Goal: Task Accomplishment & Management: Use online tool/utility

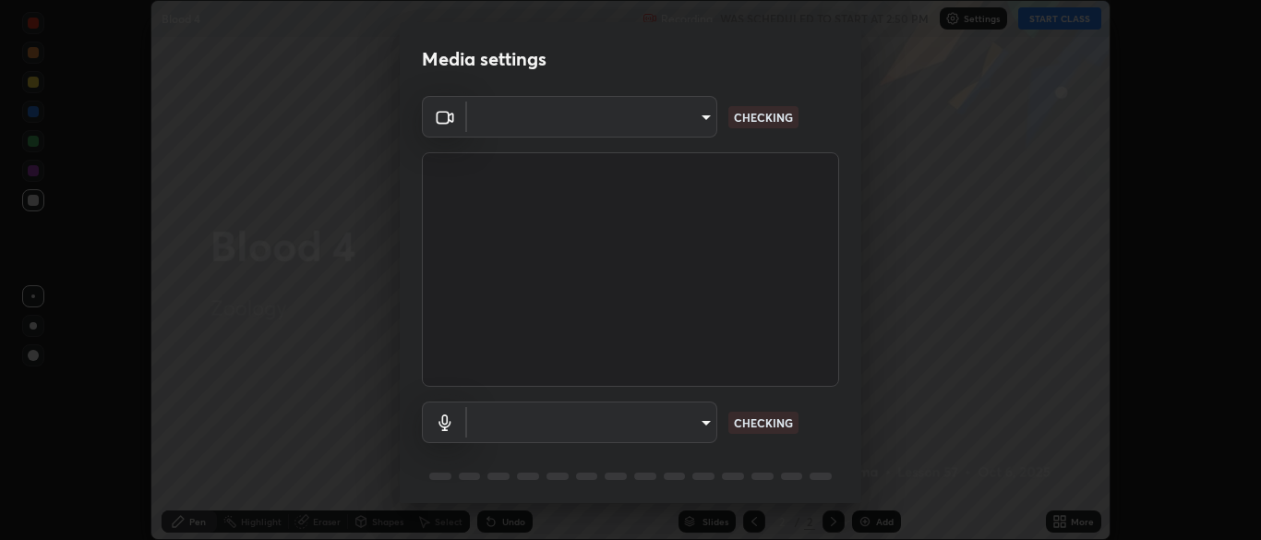
scroll to position [540, 1260]
click at [698, 421] on body "Erase all Blood 4 Recording WAS SCHEDULED TO START AT 2:50 PM Settings START CL…" at bounding box center [630, 270] width 1261 height 540
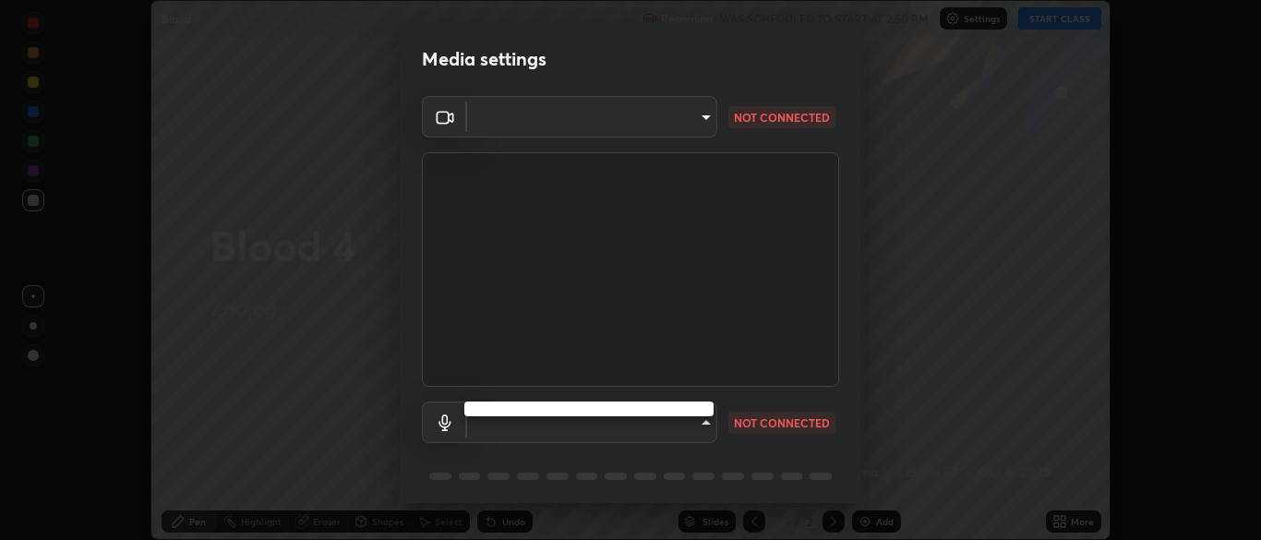
type input "34e31713075c762eaf549acf7f79ea8c82e7b285c8b1d47eb74ddb9ef0427e79"
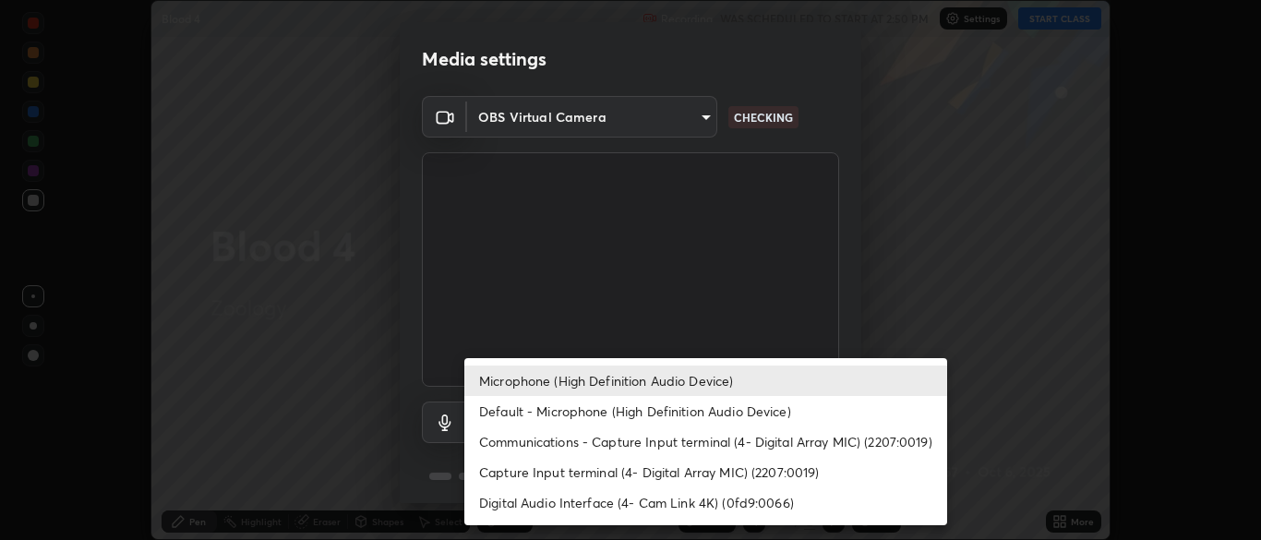
click at [663, 473] on li "Capture Input terminal (4- Digital Array MIC) (2207:0019)" at bounding box center [705, 472] width 483 height 30
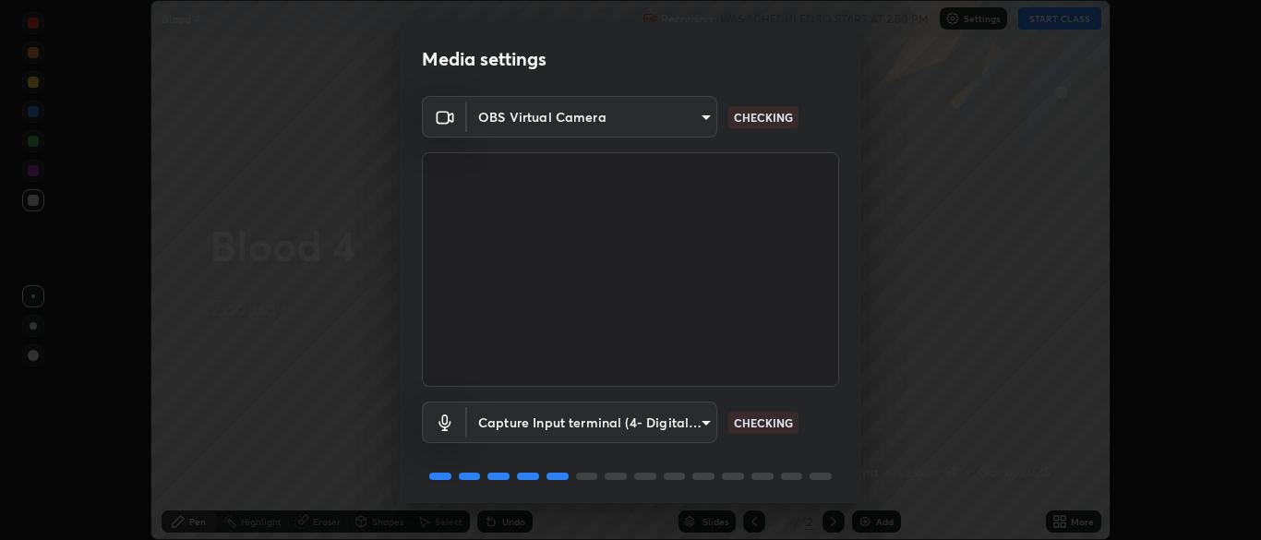
click at [670, 418] on body "Erase all Blood 4 Recording WAS SCHEDULED TO START AT 2:50 PM Settings START CL…" at bounding box center [630, 270] width 1261 height 540
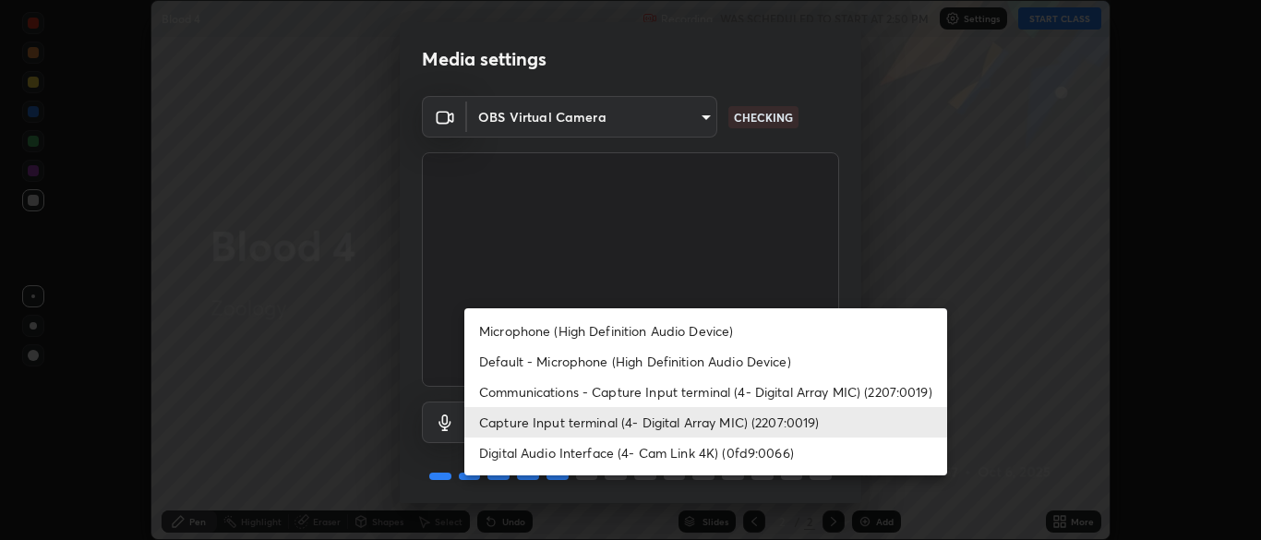
click at [621, 364] on li "Default - Microphone (High Definition Audio Device)" at bounding box center [705, 361] width 483 height 30
type input "default"
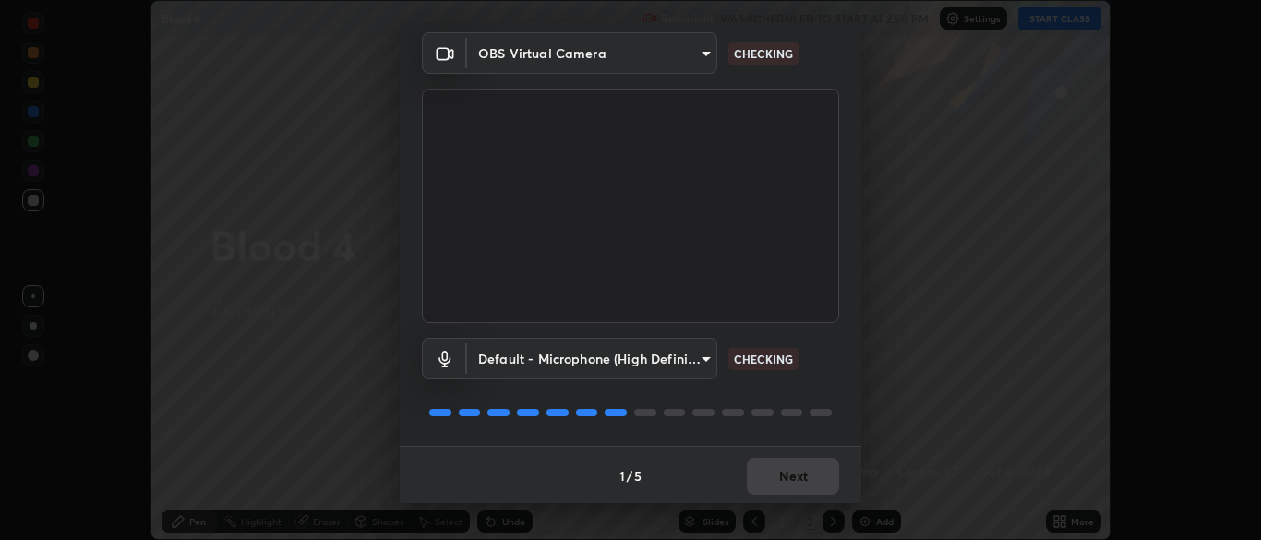
scroll to position [66, 0]
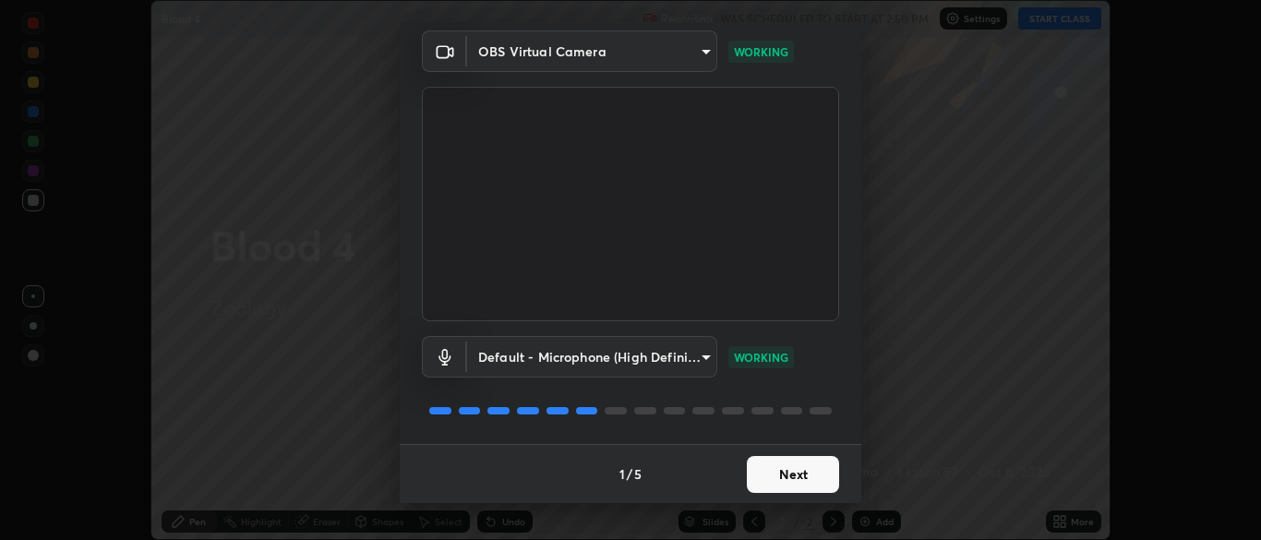
click at [799, 473] on button "Next" at bounding box center [793, 474] width 92 height 37
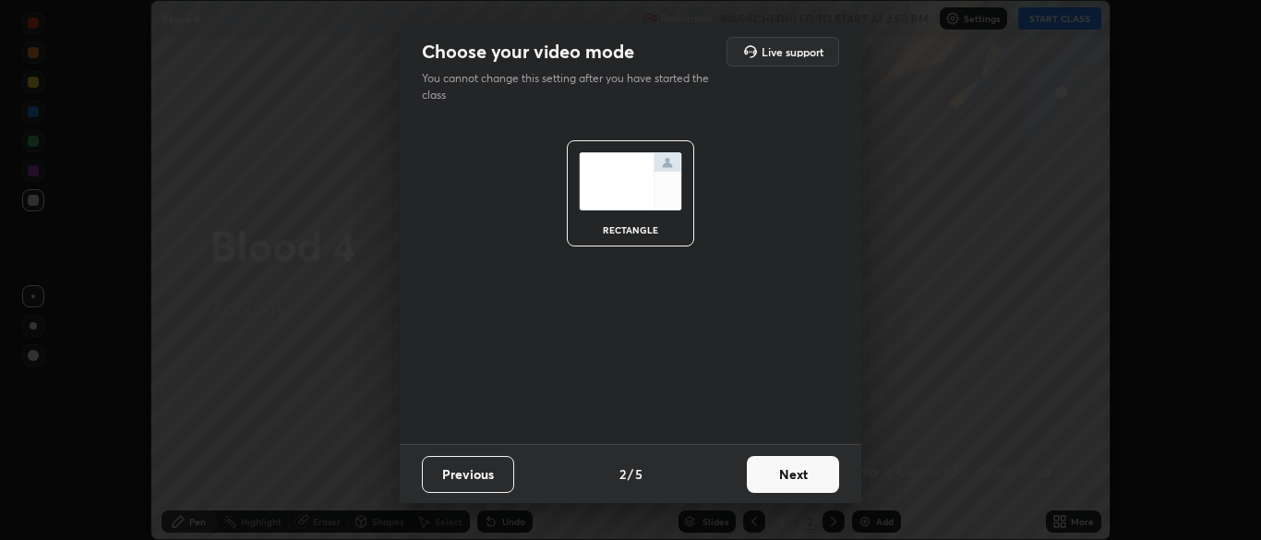
scroll to position [0, 0]
click at [797, 473] on button "Next" at bounding box center [793, 474] width 92 height 37
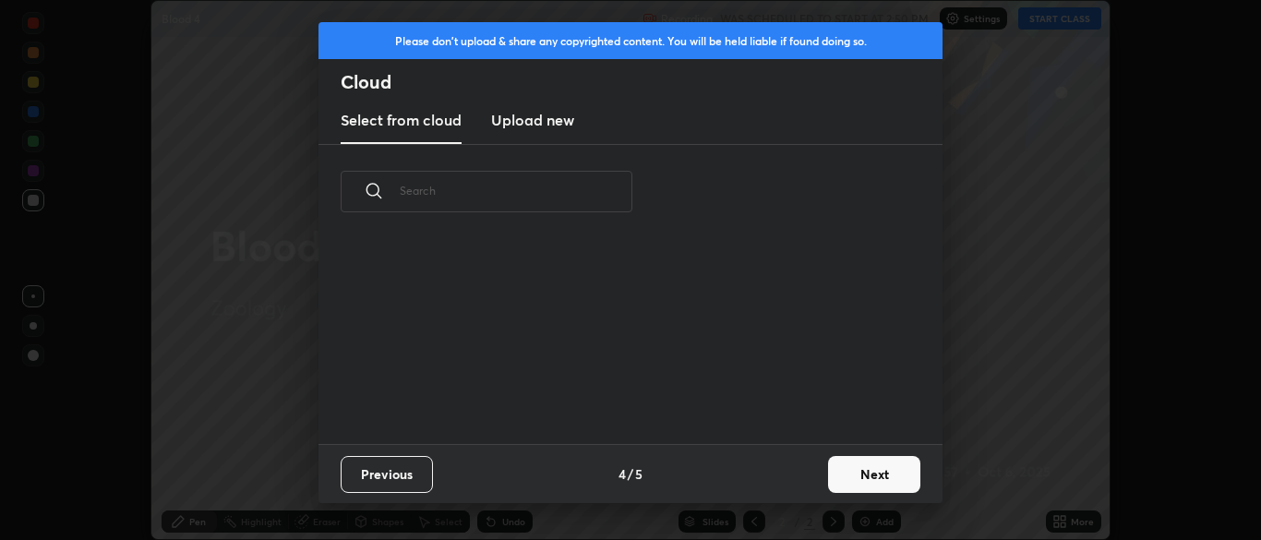
click at [862, 476] on button "Next" at bounding box center [874, 474] width 92 height 37
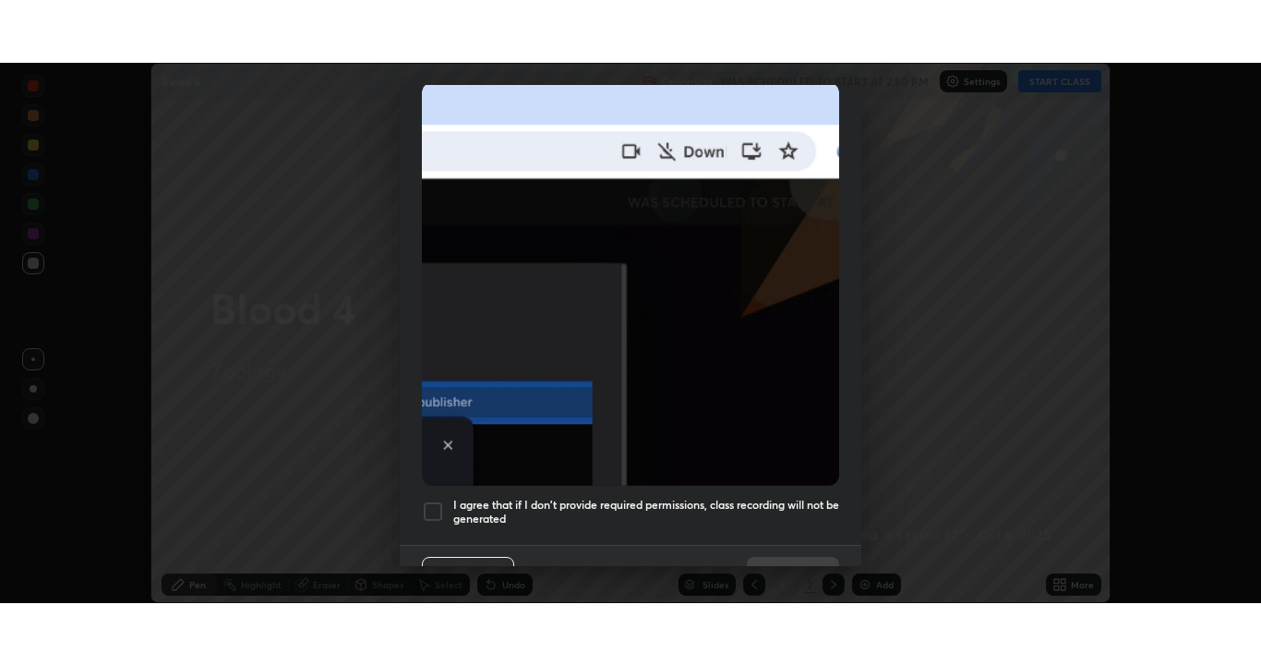
scroll to position [442, 0]
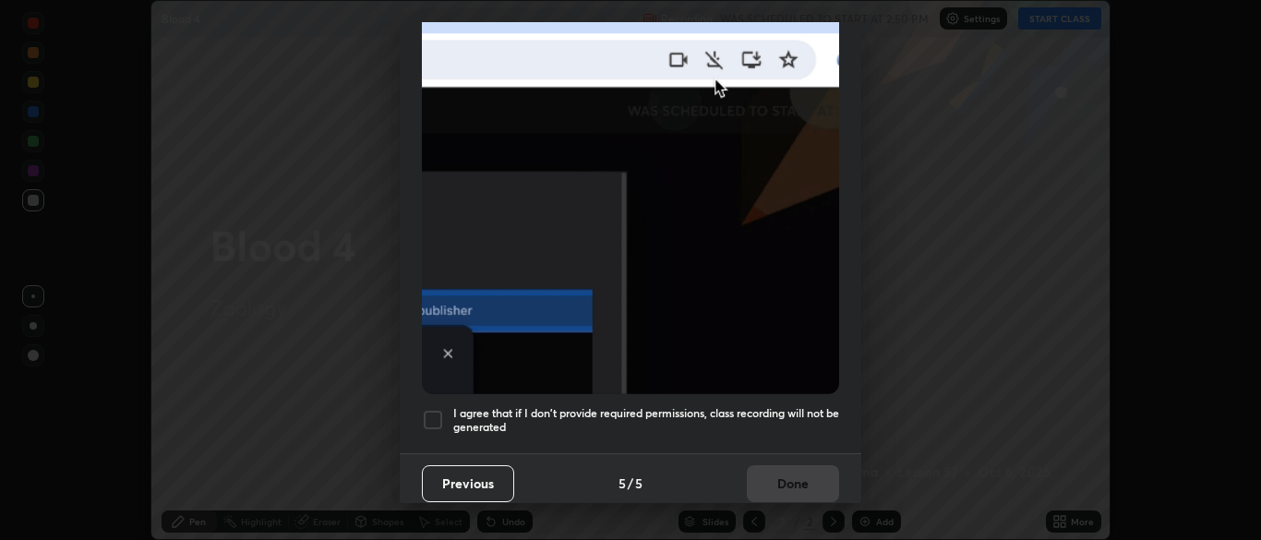
click at [430, 409] on div at bounding box center [433, 420] width 22 height 22
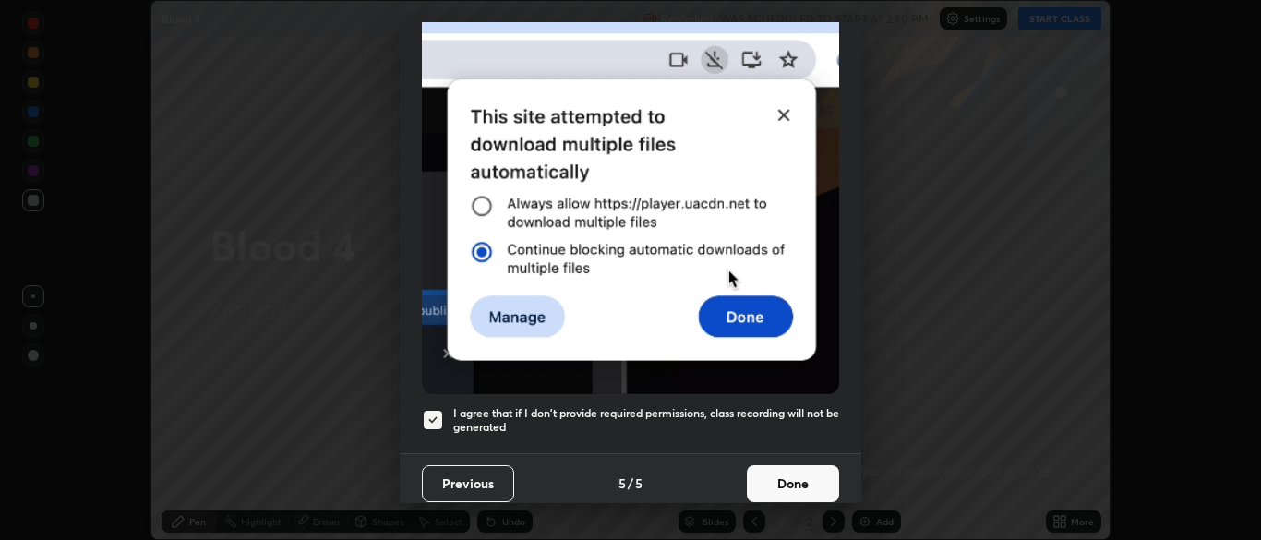
click at [813, 472] on button "Done" at bounding box center [793, 483] width 92 height 37
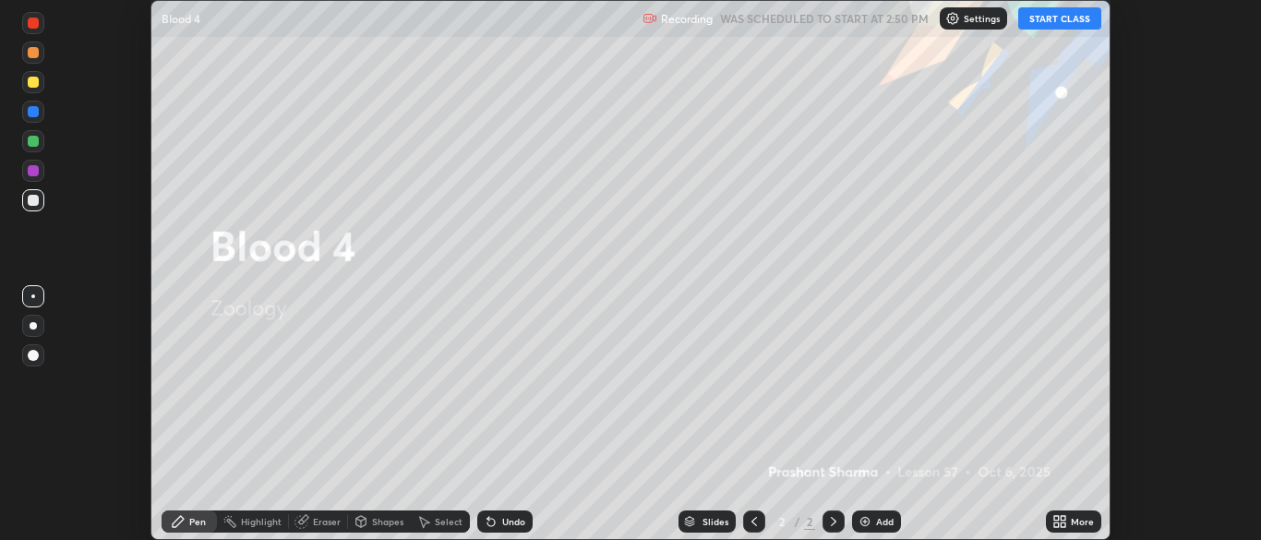
click at [1061, 518] on icon at bounding box center [1063, 518] width 5 height 5
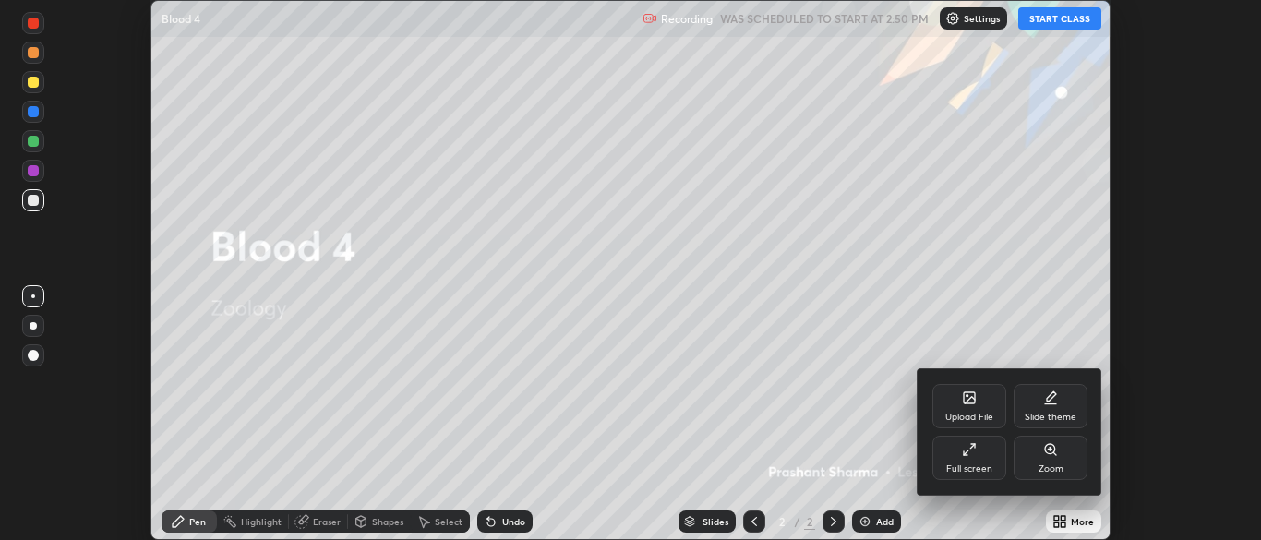
click at [1051, 409] on div "Slide theme" at bounding box center [1051, 406] width 74 height 44
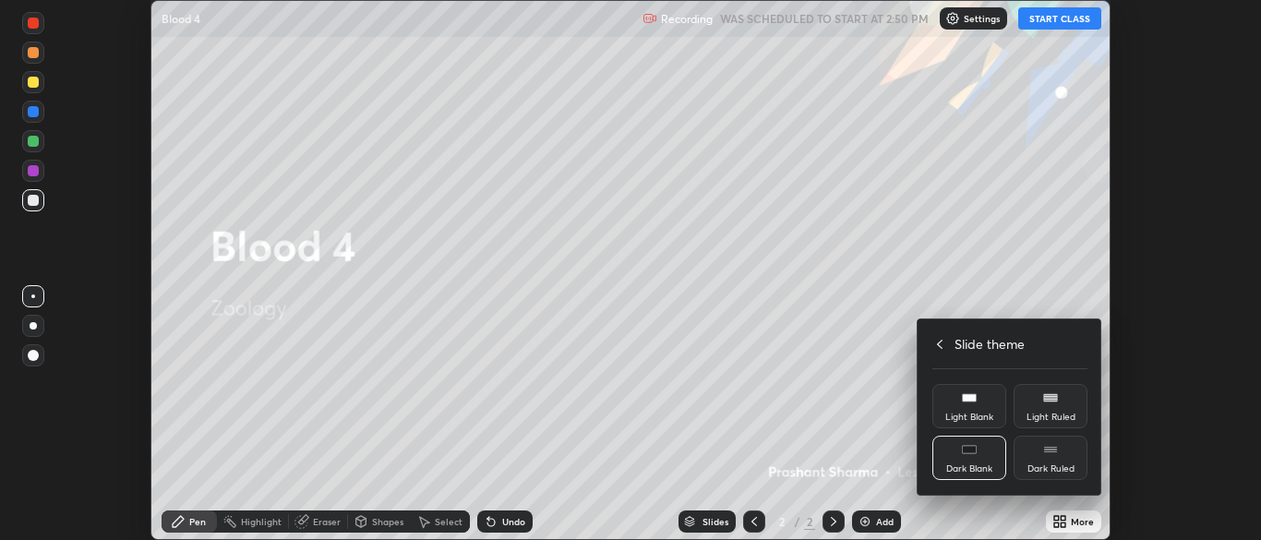
click at [982, 458] on div "Dark Blank" at bounding box center [970, 458] width 74 height 44
click at [975, 347] on h4 "Slide theme" at bounding box center [990, 343] width 70 height 19
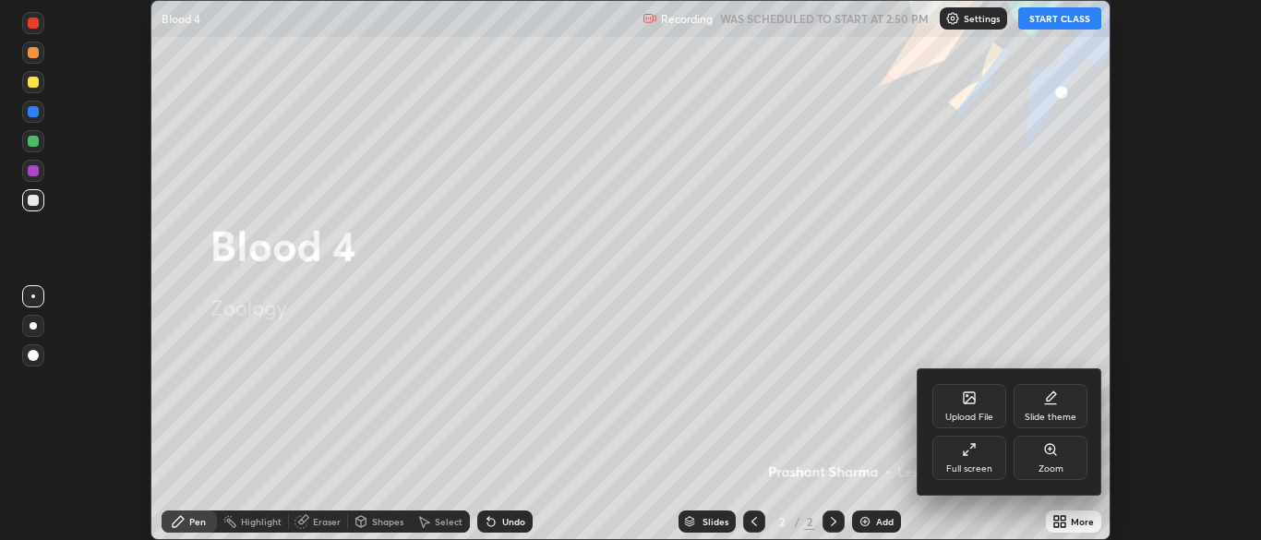
click at [973, 459] on div "Full screen" at bounding box center [970, 458] width 74 height 44
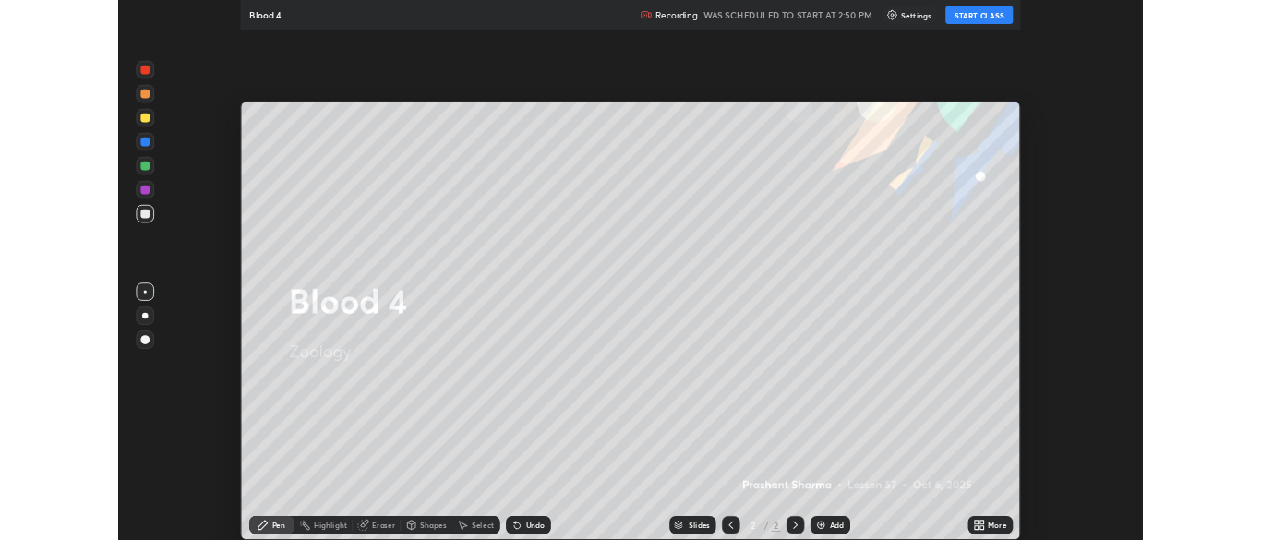
scroll to position [665, 1261]
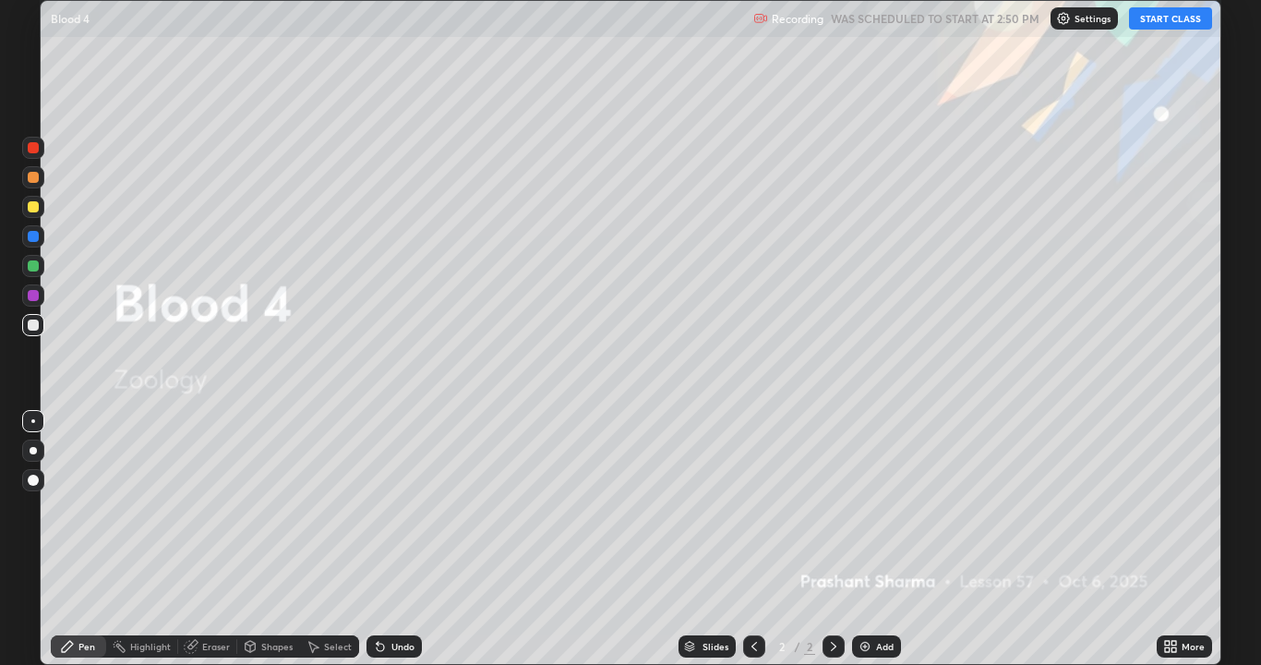
click at [884, 539] on div "Add" at bounding box center [885, 646] width 18 height 9
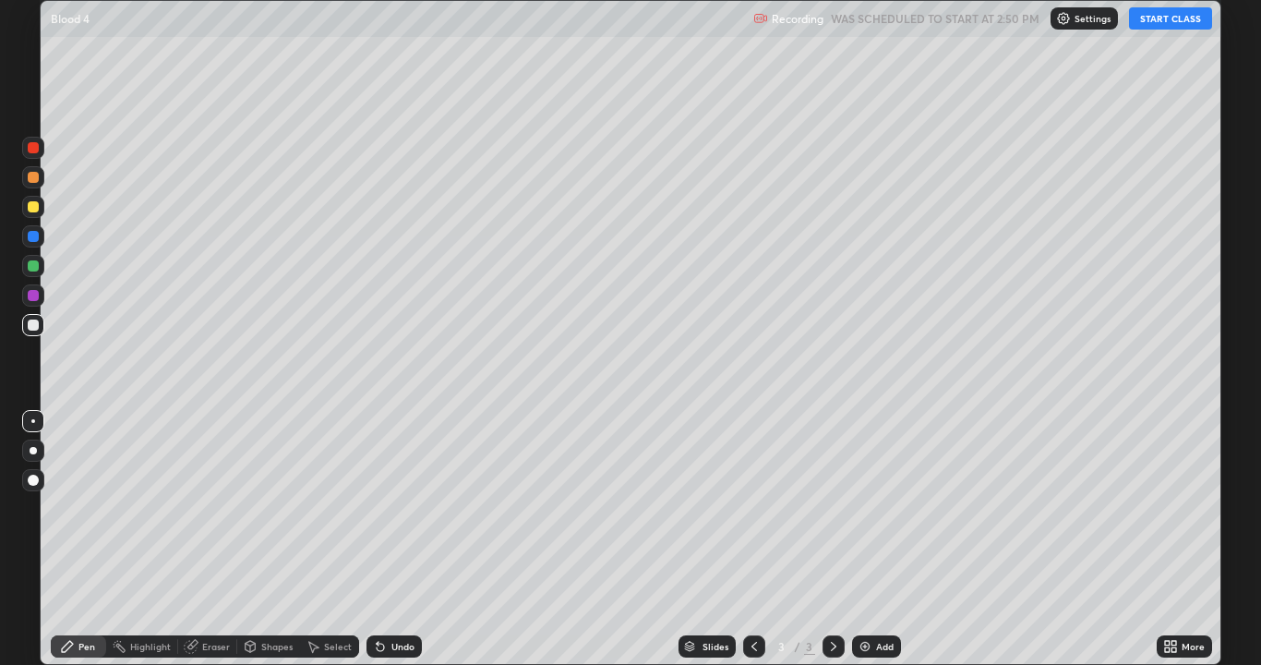
click at [1166, 23] on button "START CLASS" at bounding box center [1170, 18] width 83 height 22
click at [33, 323] on div at bounding box center [33, 324] width 11 height 11
click at [397, 539] on div "Undo" at bounding box center [403, 646] width 23 height 9
click at [1184, 539] on div "More" at bounding box center [1193, 646] width 23 height 9
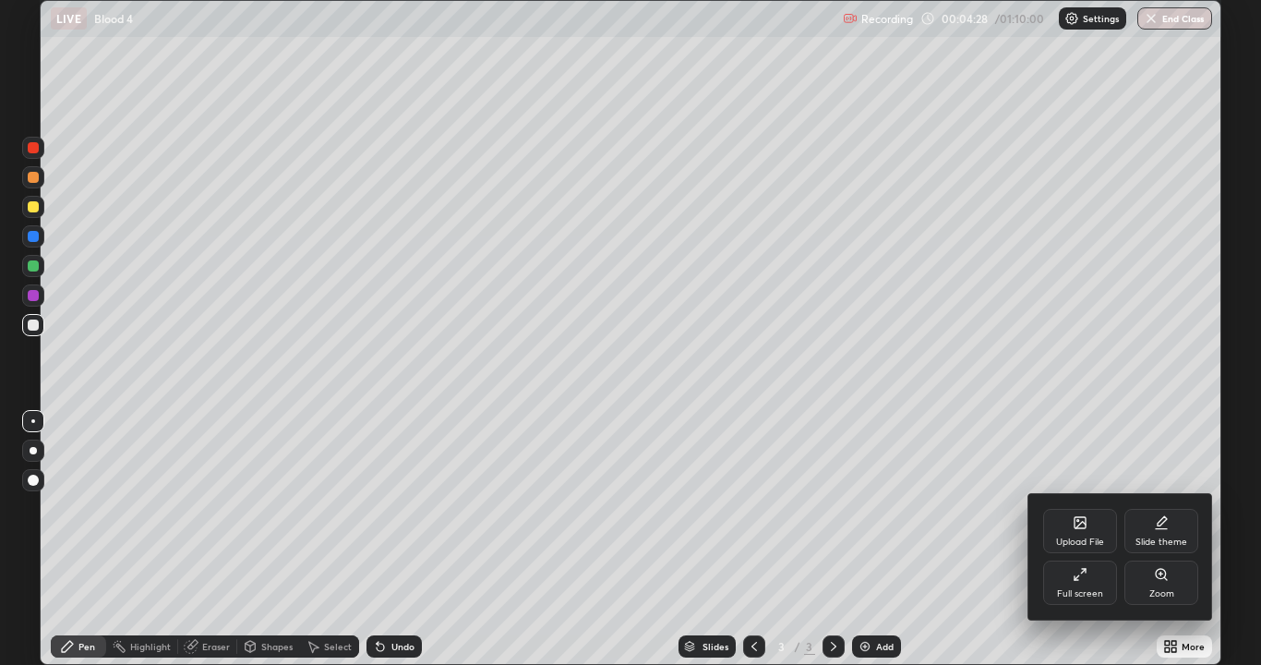
click at [1067, 539] on div "Full screen" at bounding box center [1080, 582] width 74 height 44
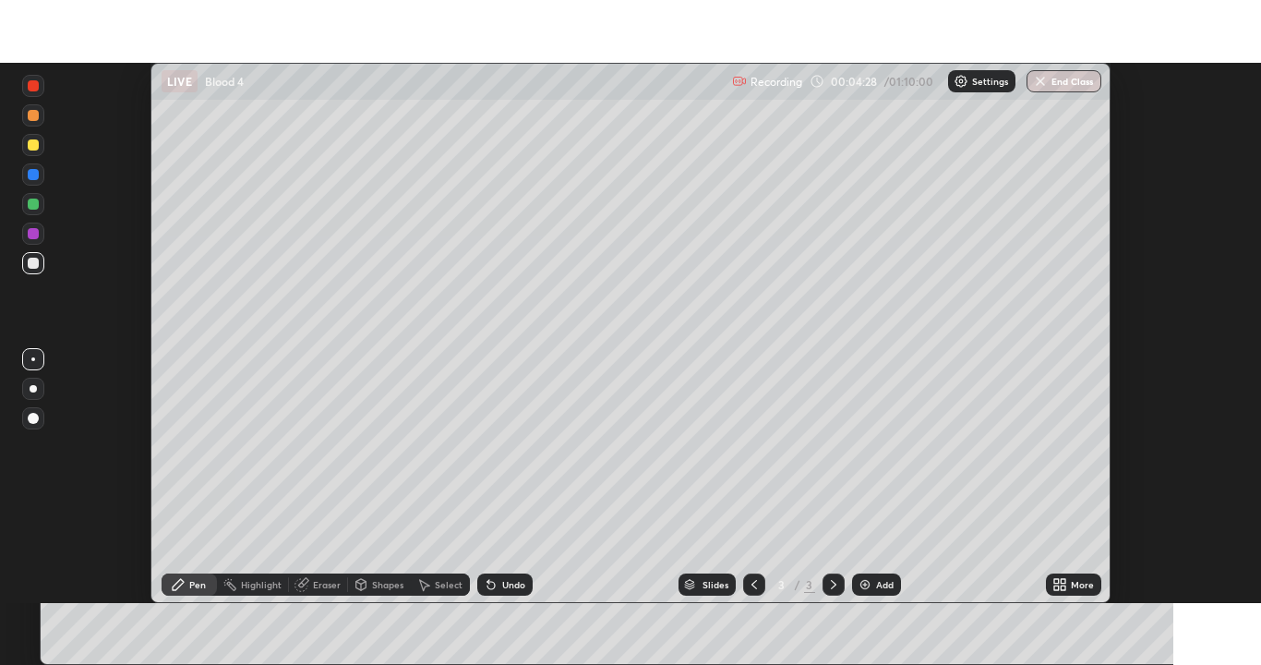
scroll to position [91796, 91075]
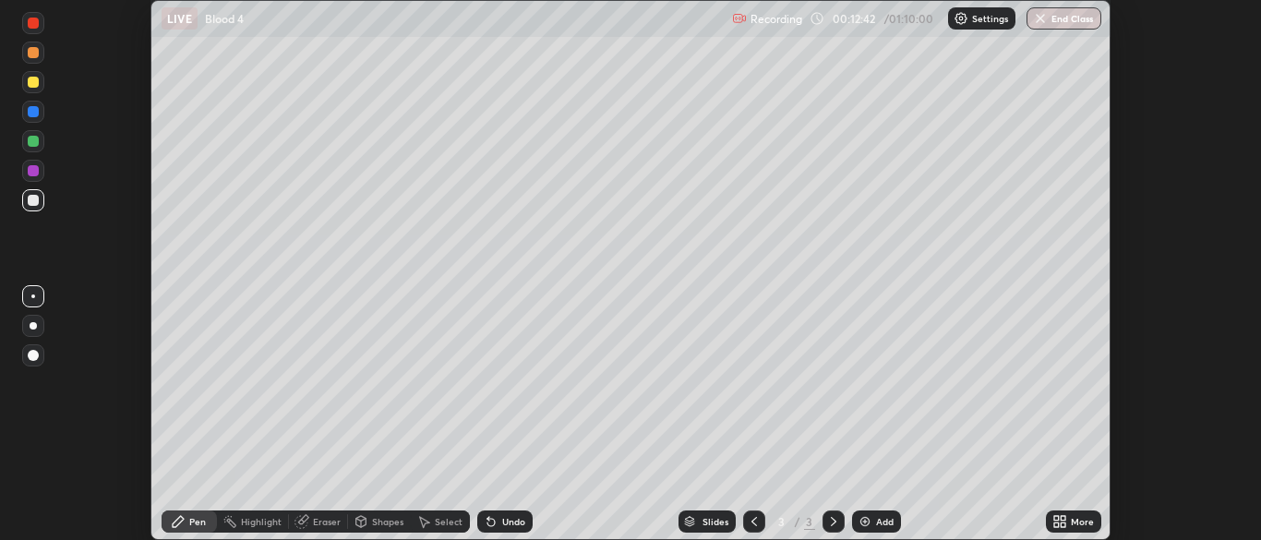
click at [872, 523] on div "Add" at bounding box center [876, 522] width 49 height 22
click at [1058, 526] on icon at bounding box center [1056, 525] width 5 height 5
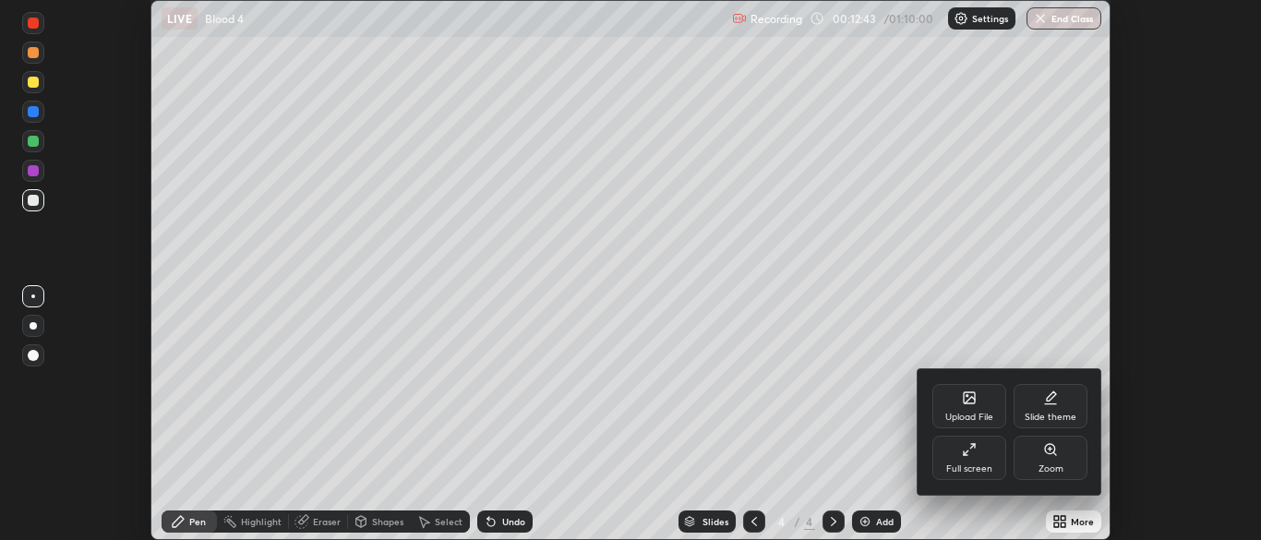
click at [958, 450] on div "Full screen" at bounding box center [970, 458] width 74 height 44
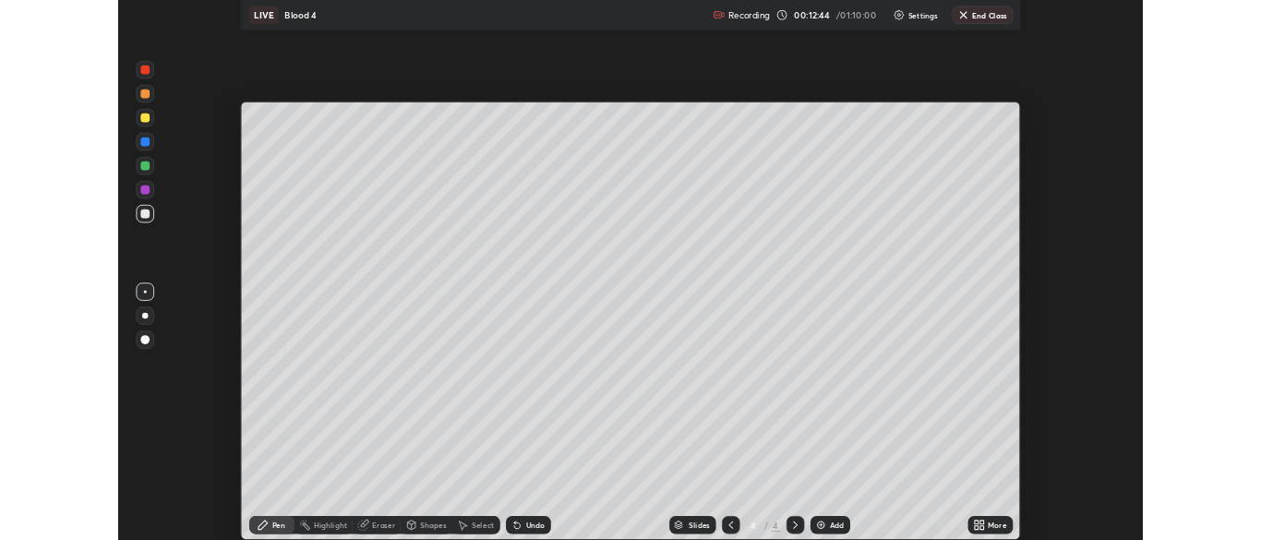
scroll to position [665, 1261]
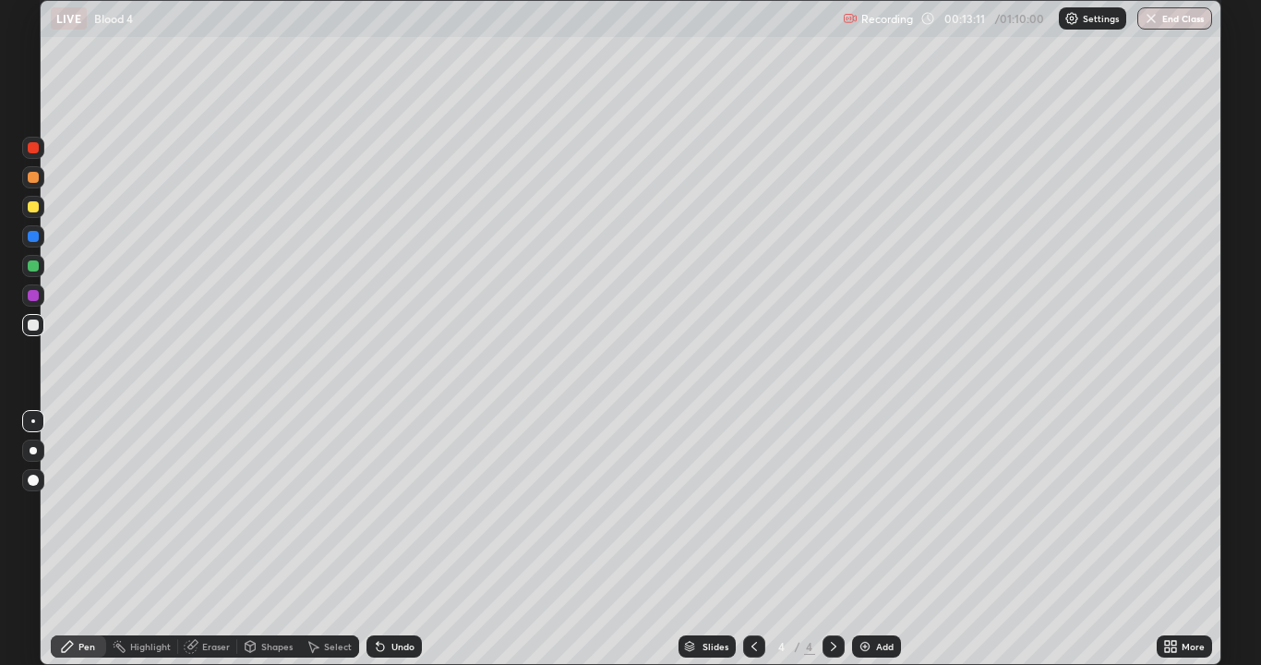
click at [398, 539] on div "Undo" at bounding box center [394, 646] width 55 height 22
click at [30, 205] on div at bounding box center [33, 206] width 11 height 11
click at [28, 324] on div at bounding box center [33, 324] width 11 height 11
click at [394, 539] on div "Undo" at bounding box center [394, 646] width 55 height 22
click at [392, 539] on div "Undo" at bounding box center [403, 646] width 23 height 9
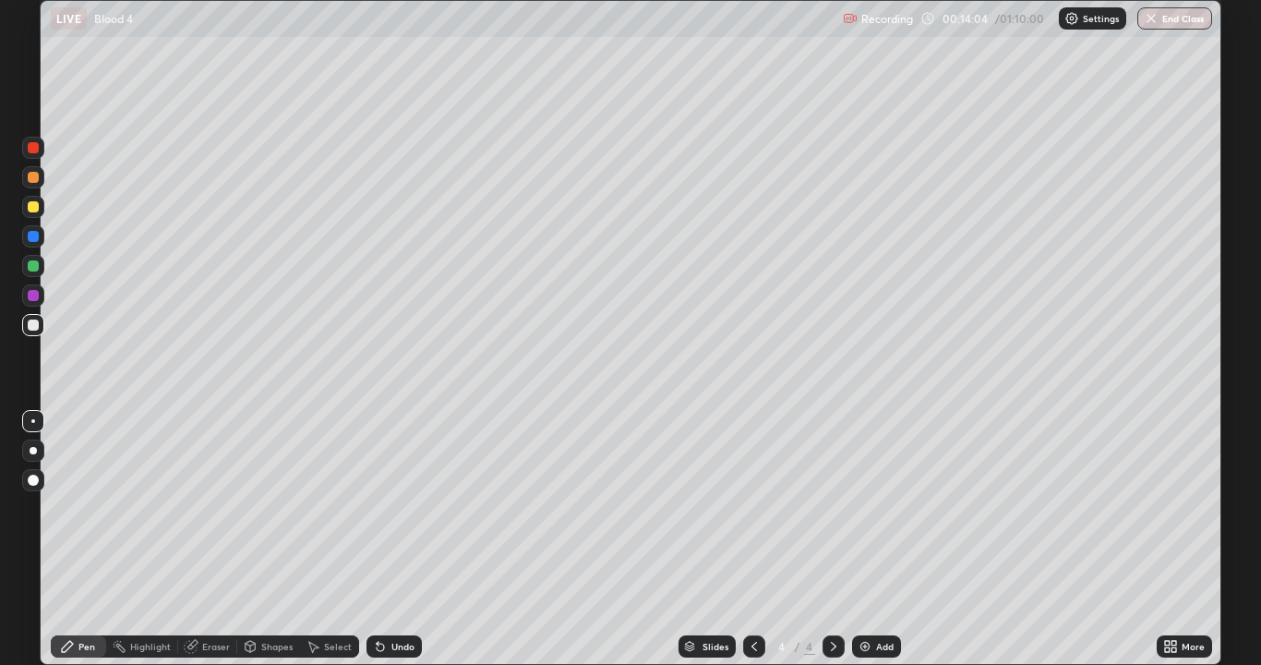
click at [390, 539] on div "Undo" at bounding box center [394, 646] width 55 height 22
click at [211, 539] on div "Eraser" at bounding box center [216, 646] width 28 height 9
click at [81, 539] on div "Pen" at bounding box center [86, 646] width 17 height 9
click at [32, 264] on div at bounding box center [33, 265] width 11 height 11
click at [33, 326] on div at bounding box center [33, 324] width 11 height 11
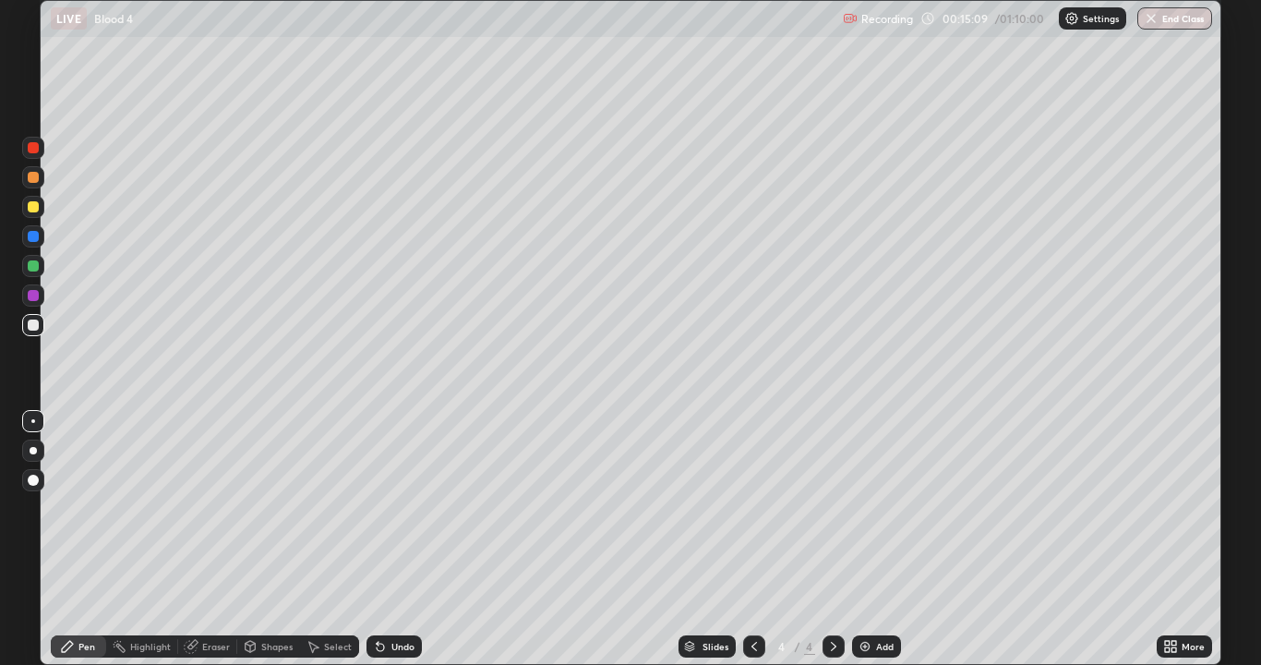
click at [392, 539] on div "Undo" at bounding box center [394, 646] width 55 height 22
click at [393, 539] on div "Undo" at bounding box center [403, 646] width 23 height 9
click at [401, 539] on div "Undo" at bounding box center [403, 646] width 23 height 9
click at [1183, 539] on div "More" at bounding box center [1193, 646] width 23 height 9
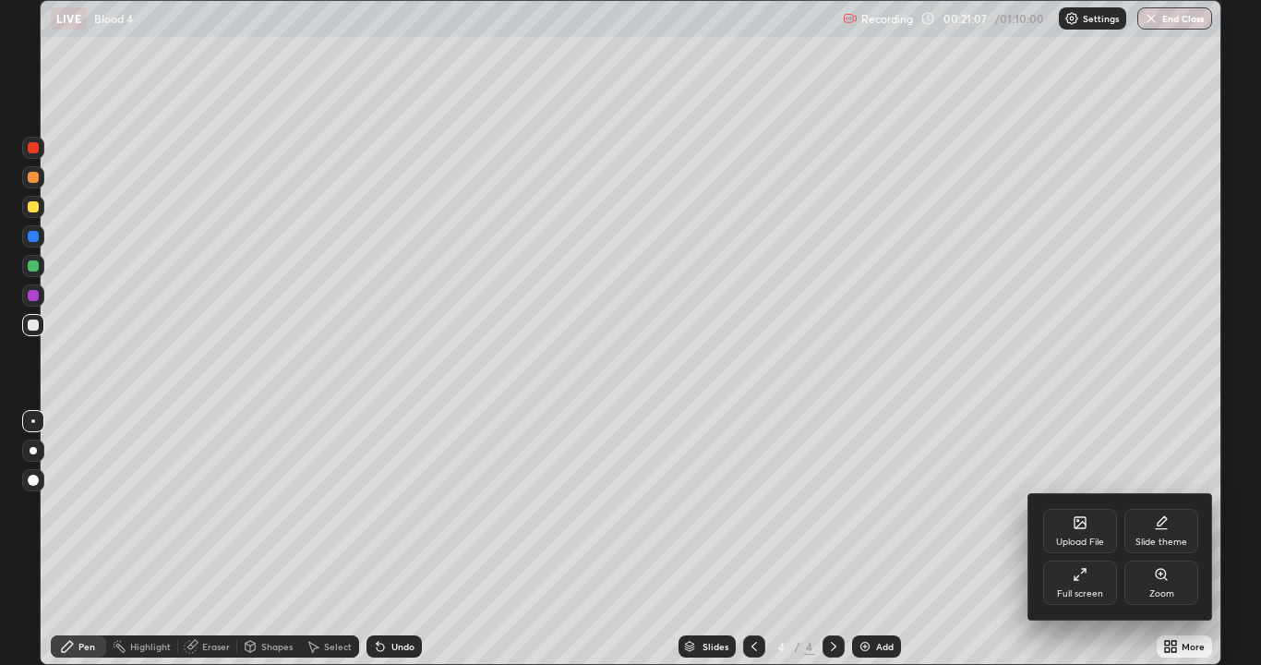
click at [1086, 539] on div "Full screen" at bounding box center [1080, 582] width 74 height 44
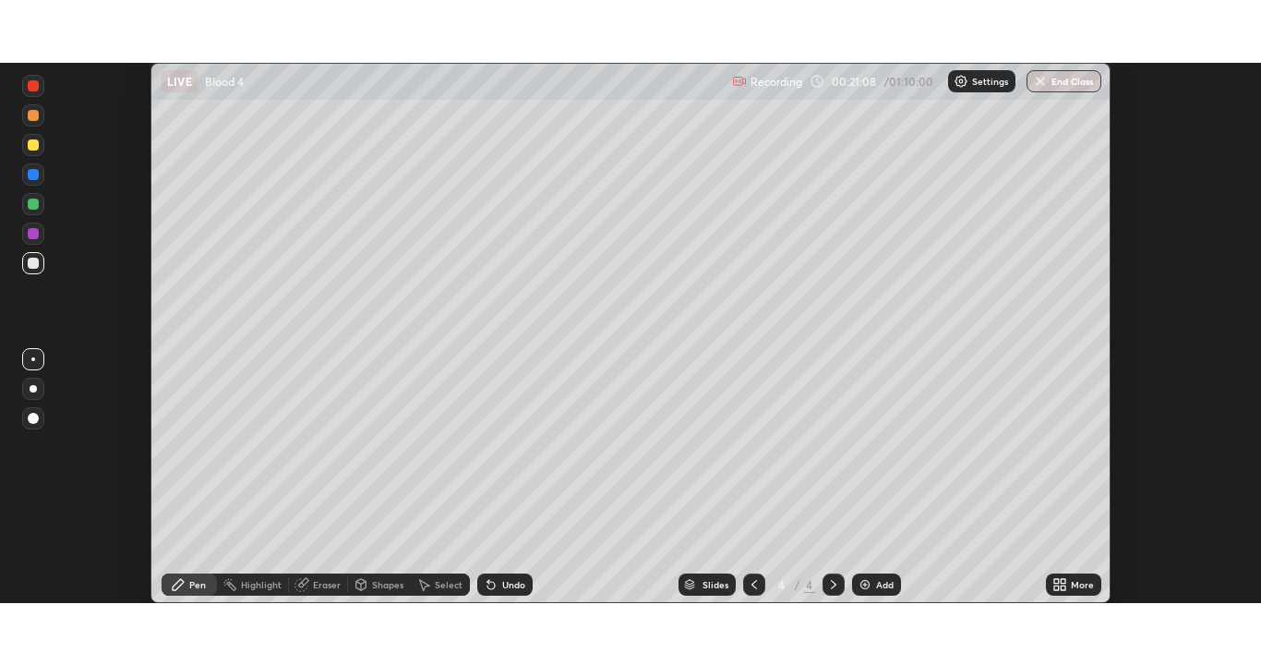
scroll to position [91796, 91075]
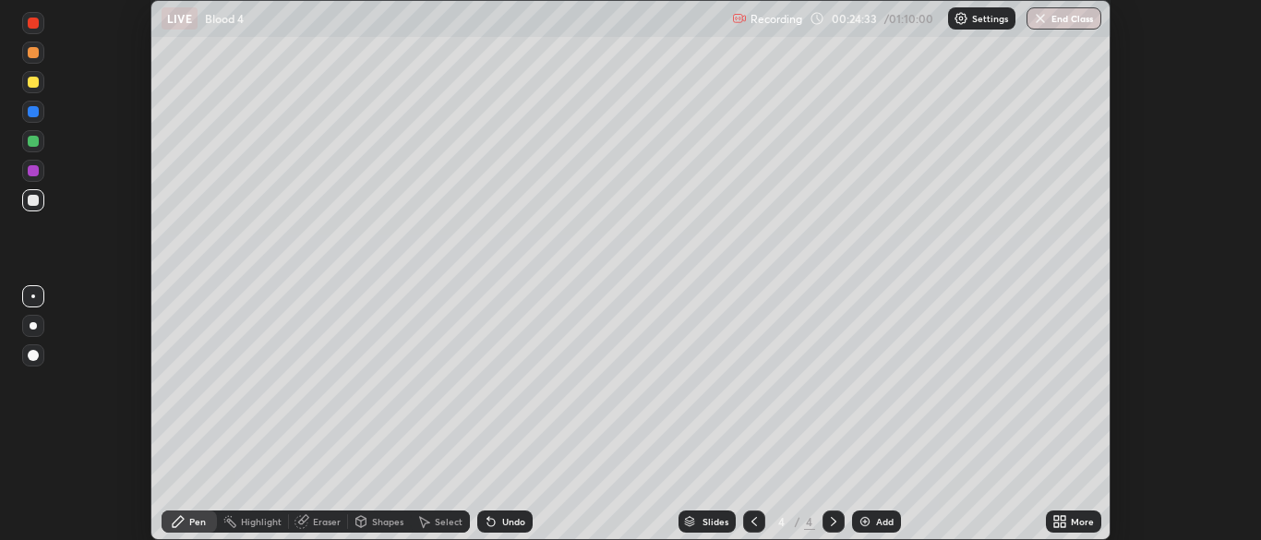
click at [871, 524] on div "Add" at bounding box center [876, 522] width 49 height 22
click at [1063, 518] on icon at bounding box center [1063, 518] width 5 height 5
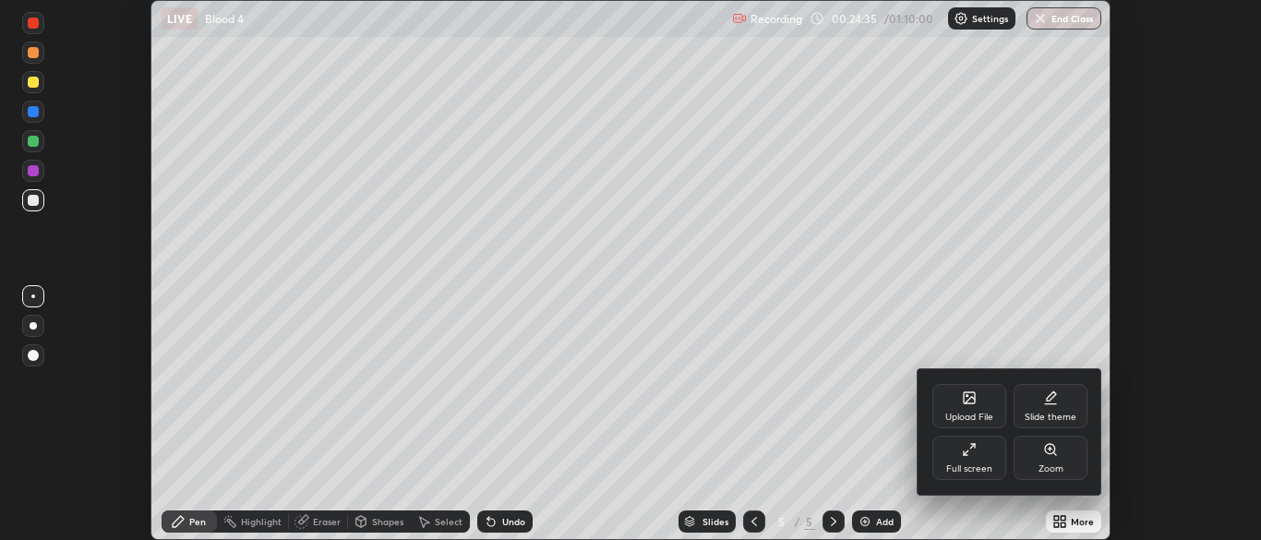
click at [970, 454] on icon at bounding box center [969, 449] width 15 height 15
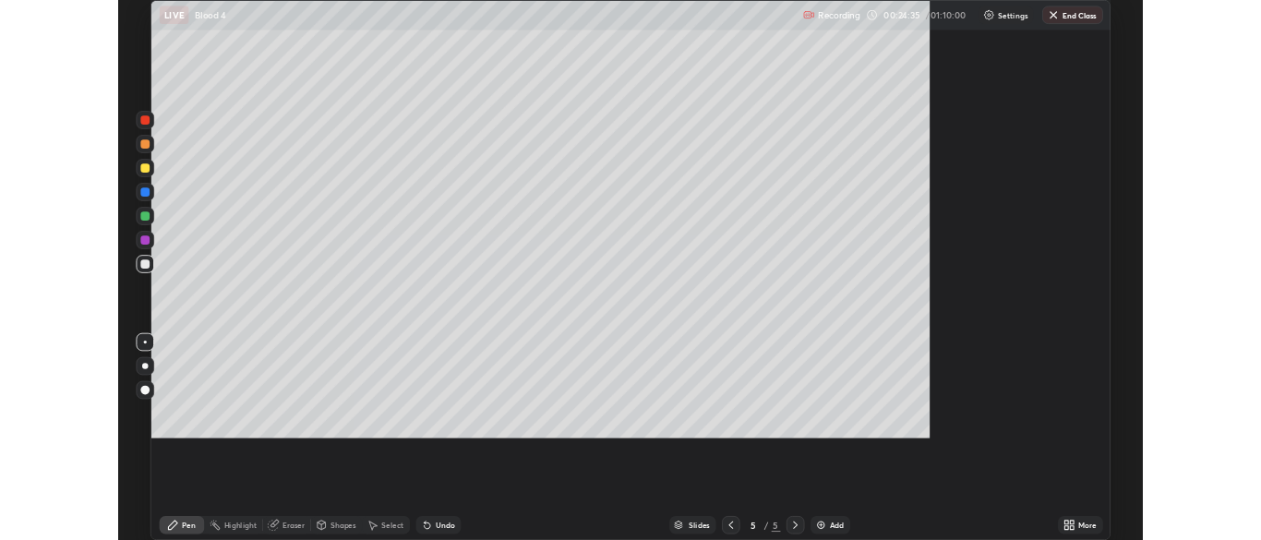
scroll to position [665, 1261]
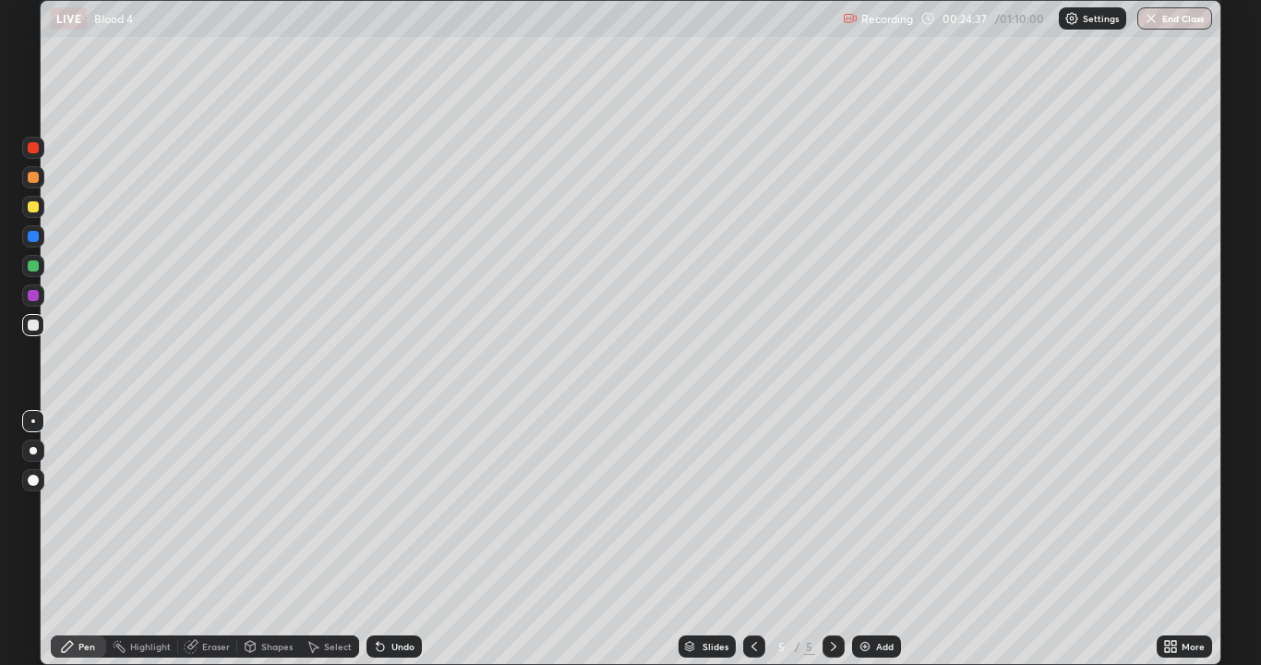
click at [34, 180] on div at bounding box center [33, 177] width 11 height 11
click at [30, 207] on div at bounding box center [33, 206] width 11 height 11
click at [35, 321] on div at bounding box center [33, 324] width 11 height 11
click at [202, 539] on div "Eraser" at bounding box center [216, 646] width 28 height 9
click at [78, 539] on div "Pen" at bounding box center [78, 646] width 55 height 22
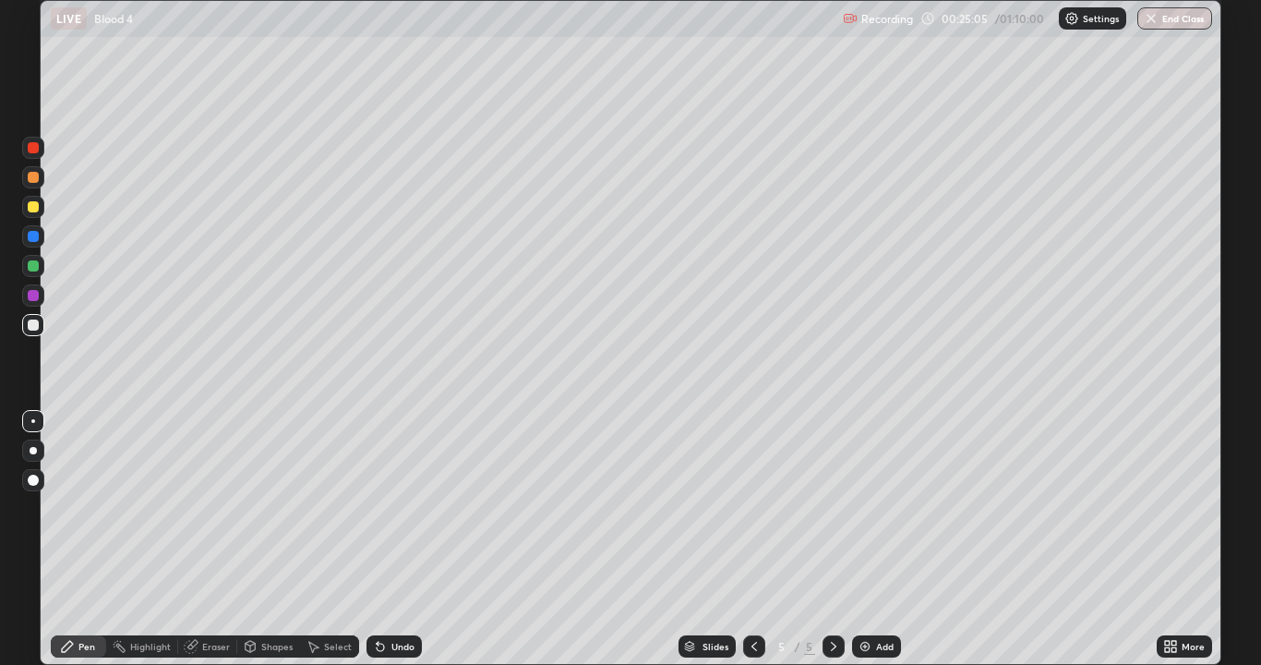
click at [41, 175] on div at bounding box center [33, 177] width 22 height 22
click at [40, 323] on div at bounding box center [33, 325] width 22 height 22
click at [34, 148] on div at bounding box center [33, 147] width 11 height 11
click at [40, 480] on div at bounding box center [33, 480] width 22 height 22
click at [33, 421] on div at bounding box center [33, 421] width 4 height 4
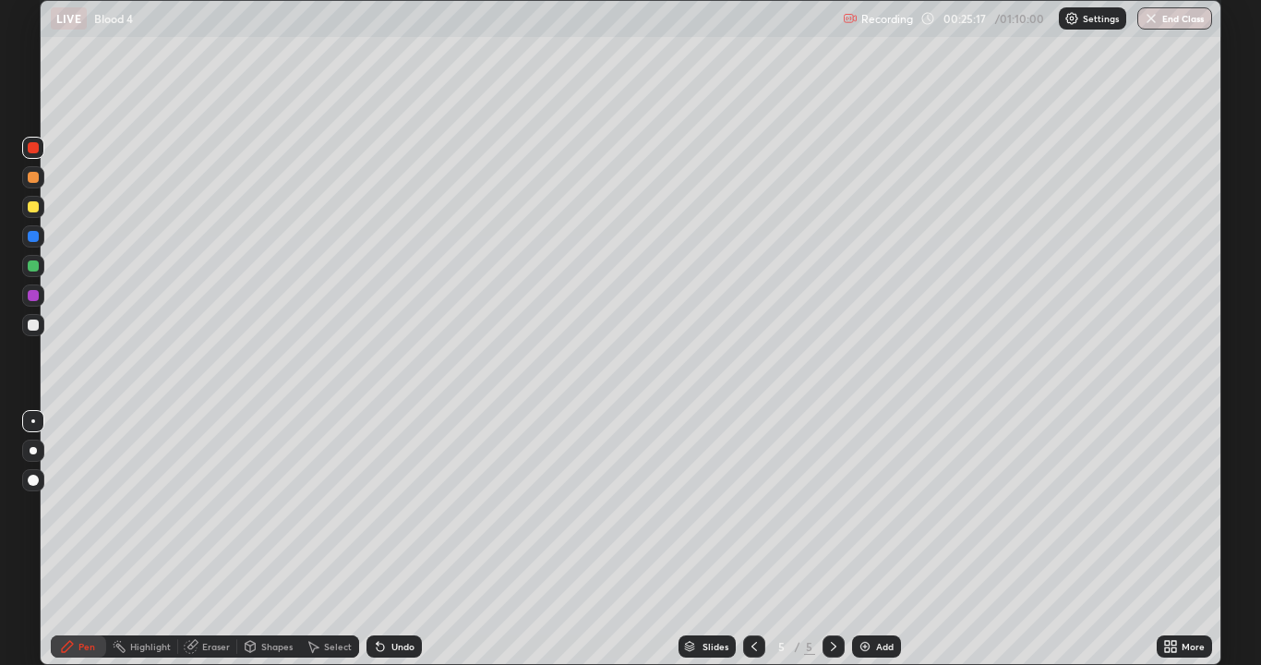
click at [43, 321] on div at bounding box center [33, 325] width 22 height 22
click at [34, 180] on div at bounding box center [33, 177] width 11 height 11
click at [33, 261] on div at bounding box center [33, 265] width 11 height 11
click at [40, 328] on div at bounding box center [33, 325] width 22 height 22
click at [34, 207] on div at bounding box center [33, 206] width 11 height 11
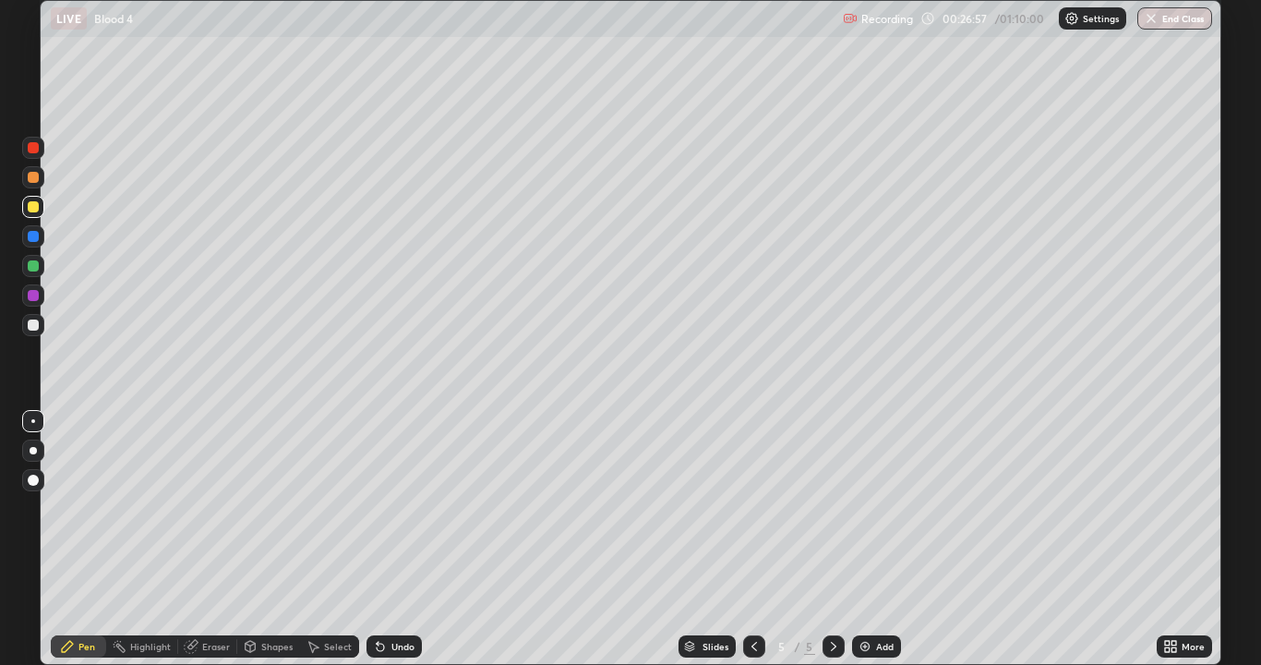
click at [335, 539] on div "Select" at bounding box center [338, 646] width 28 height 9
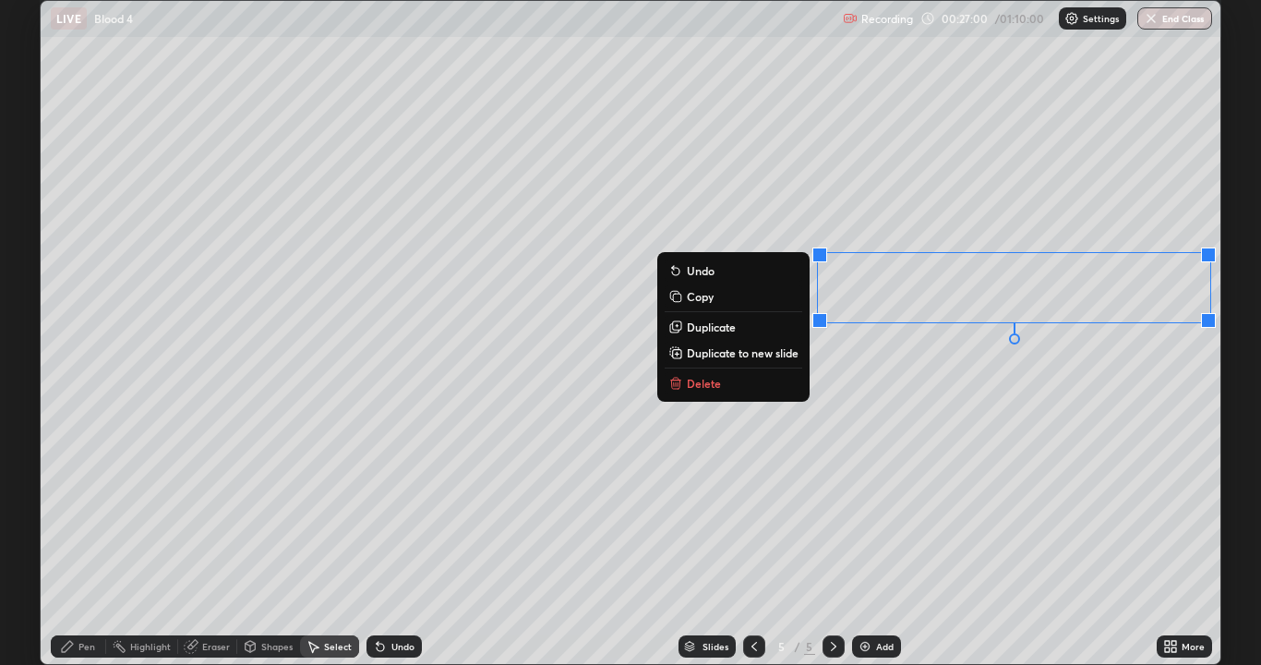
click at [708, 297] on p "Copy" at bounding box center [700, 296] width 27 height 15
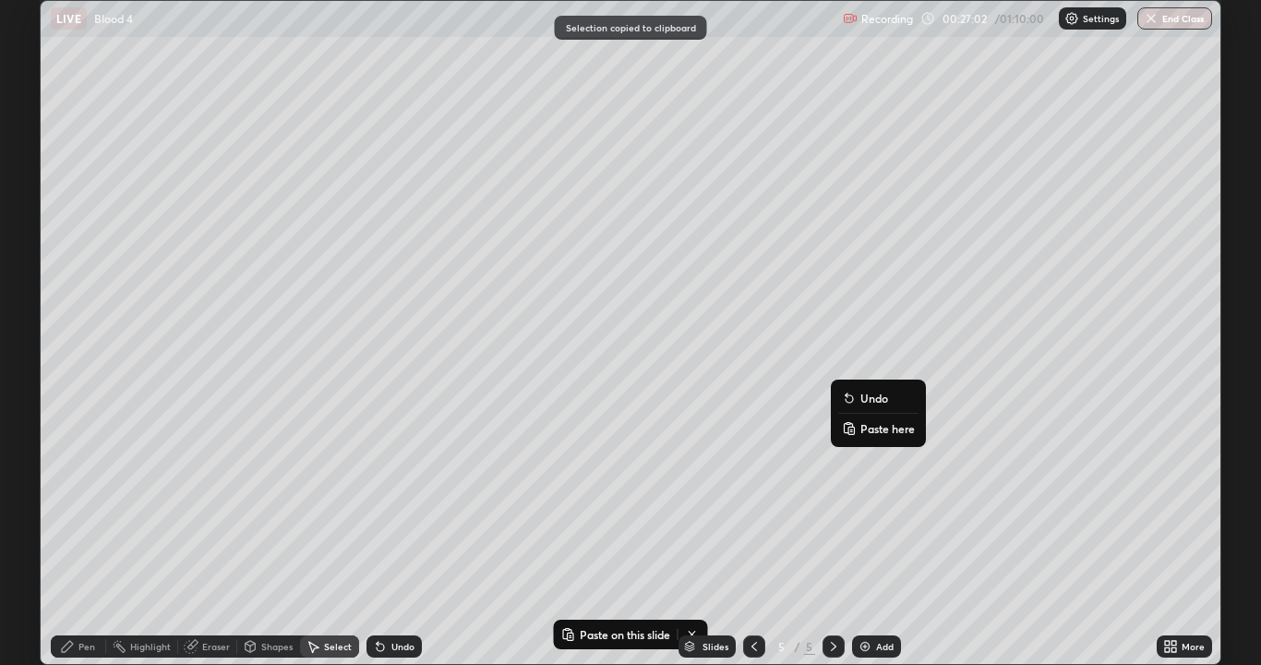
click at [874, 430] on p "Paste here" at bounding box center [888, 428] width 54 height 15
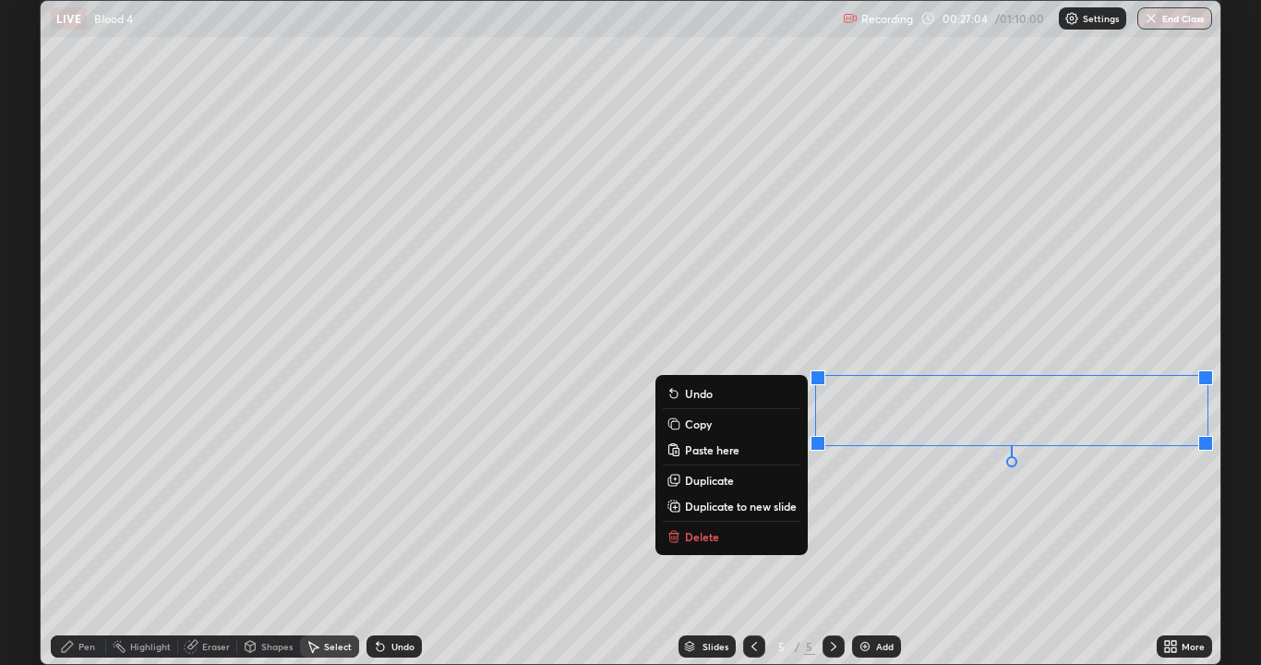
click at [579, 477] on div "0 ° Undo Copy Paste here Duplicate Duplicate to new slide Delete" at bounding box center [631, 332] width 1180 height 663
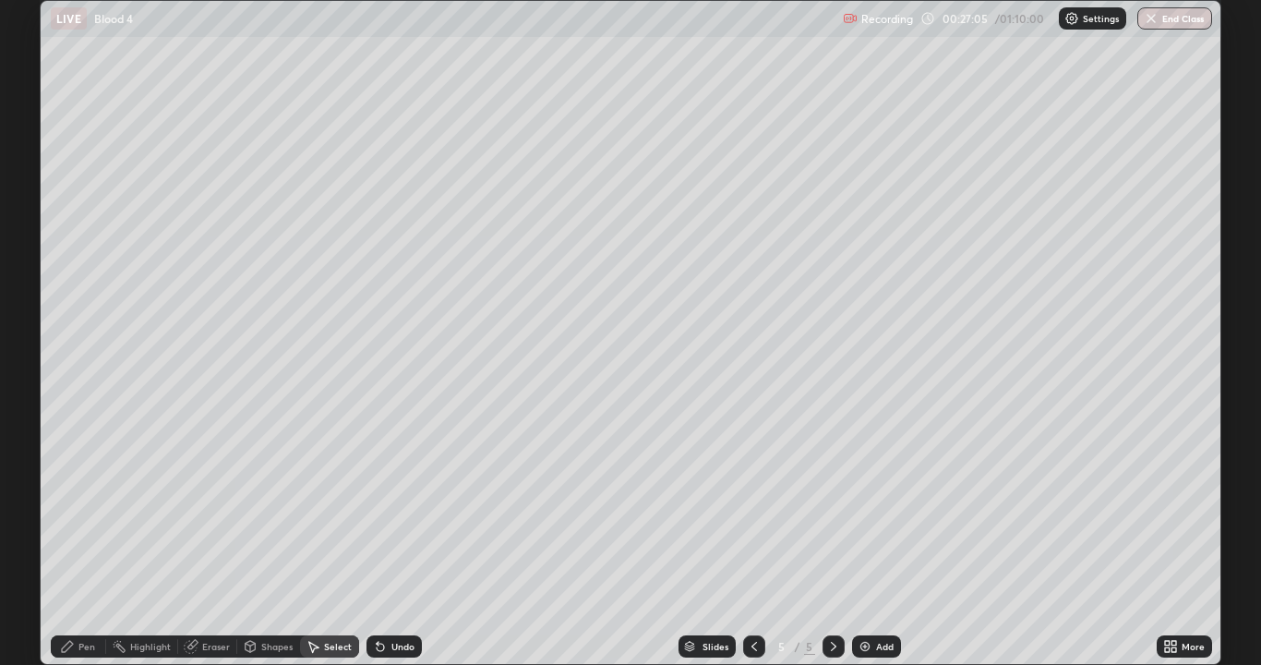
click at [78, 539] on div "Pen" at bounding box center [78, 646] width 55 height 22
click at [327, 539] on div "Select" at bounding box center [338, 646] width 28 height 9
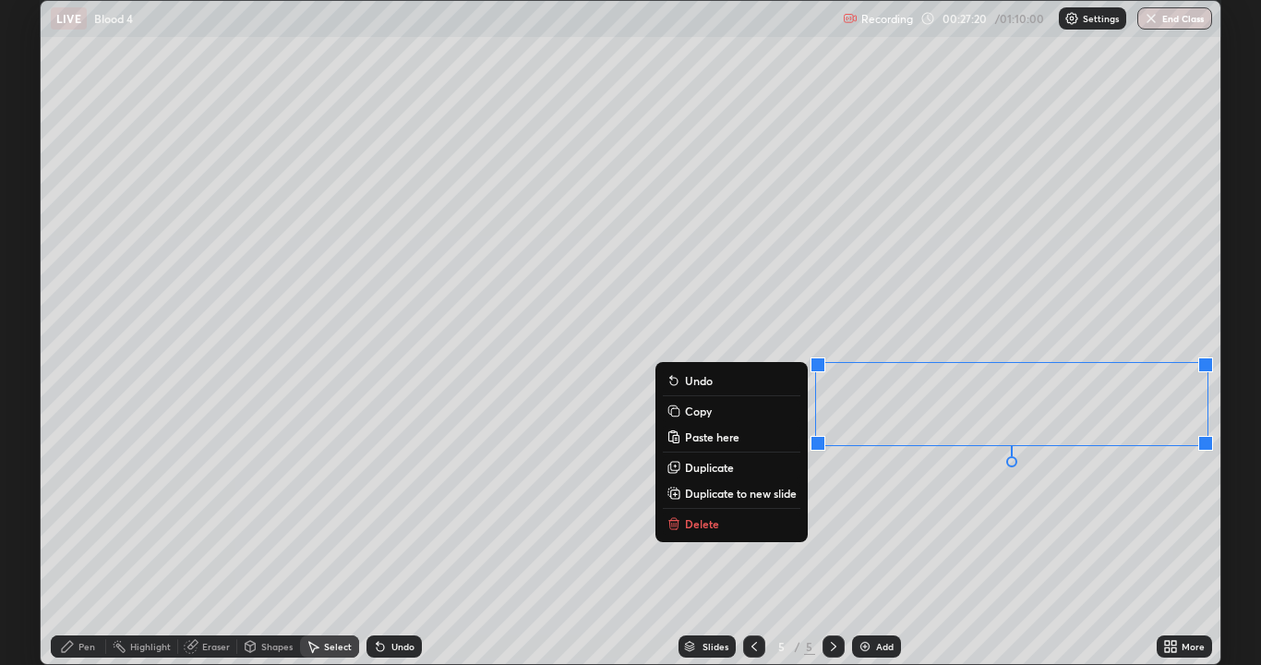
click at [701, 414] on p "Copy" at bounding box center [698, 411] width 27 height 15
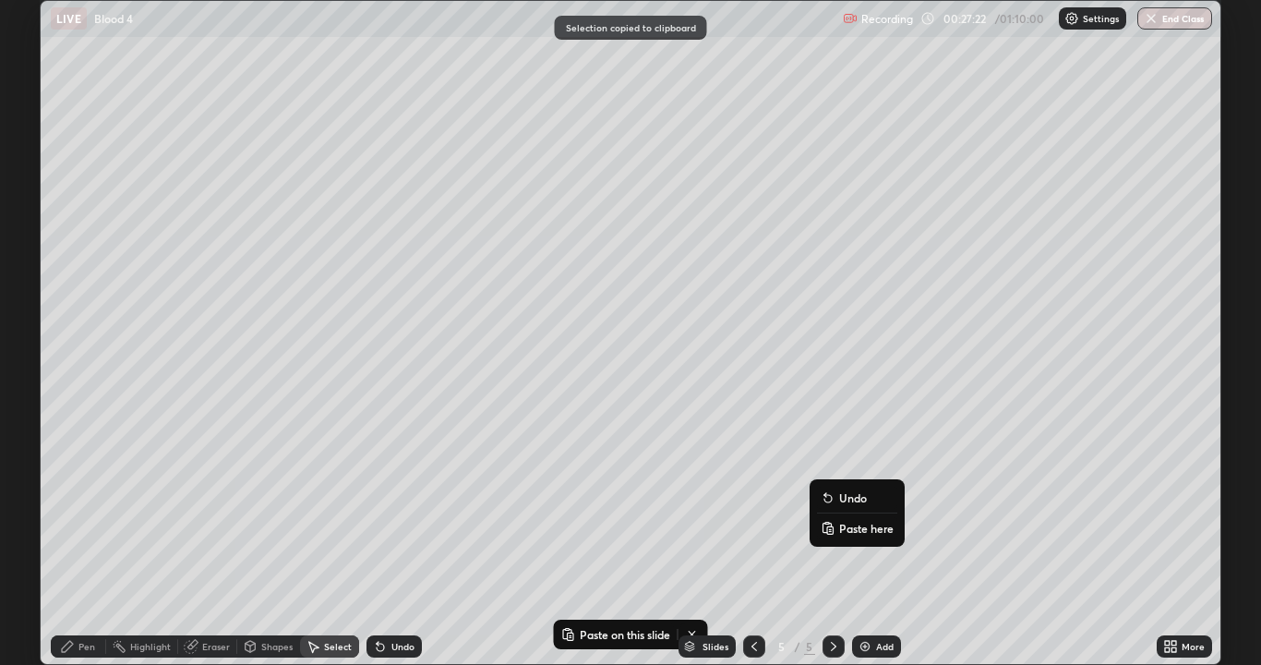
click at [857, 529] on p "Paste here" at bounding box center [866, 528] width 54 height 15
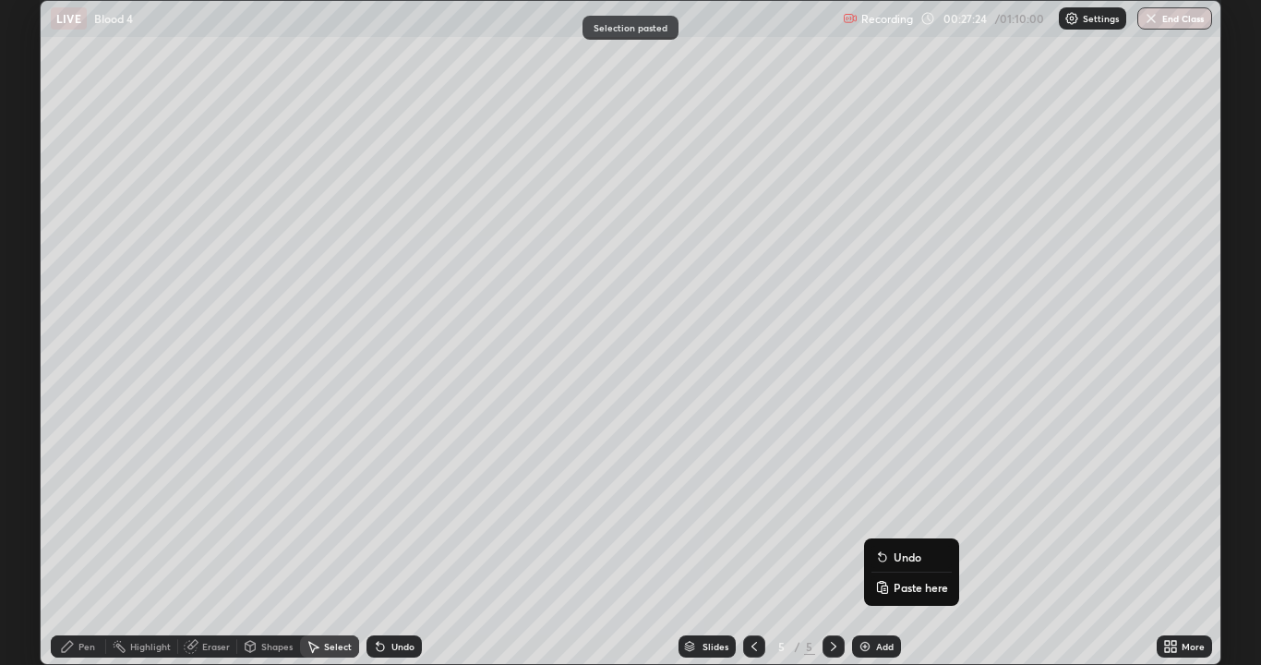
click at [727, 391] on div "0 ° Undo Copy Paste here Duplicate Duplicate to new slide Delete" at bounding box center [631, 332] width 1180 height 663
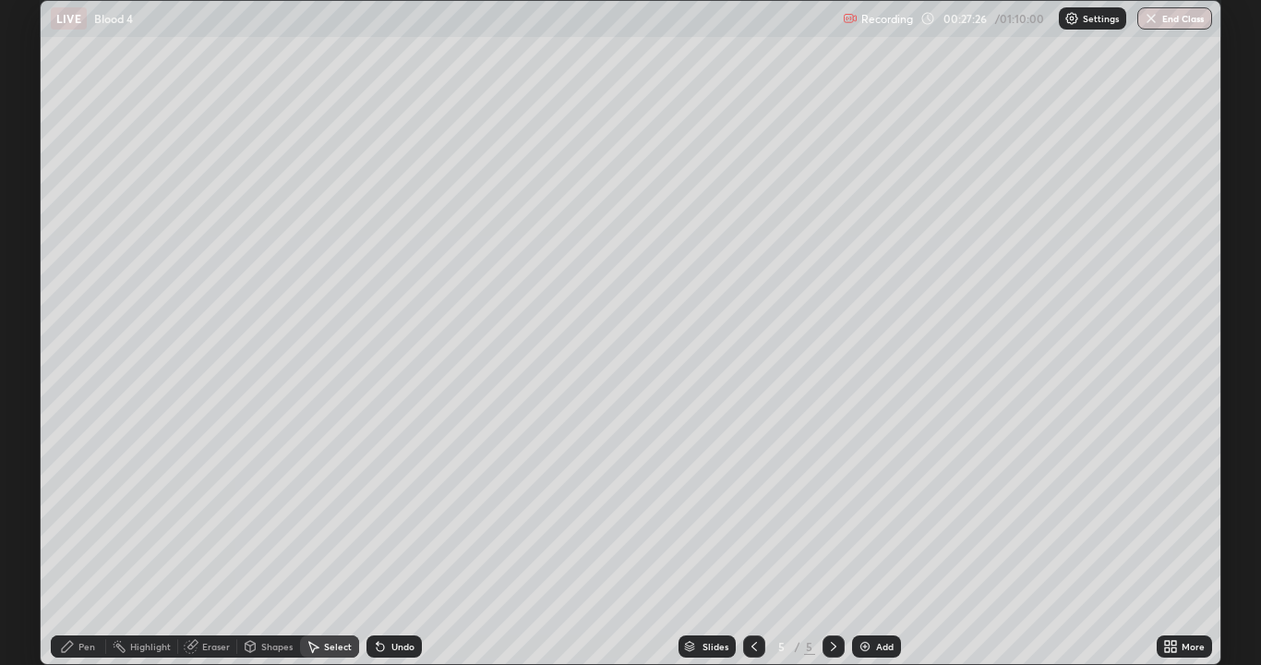
click at [78, 539] on div "Pen" at bounding box center [86, 646] width 17 height 9
click at [329, 539] on div "Select" at bounding box center [338, 646] width 28 height 9
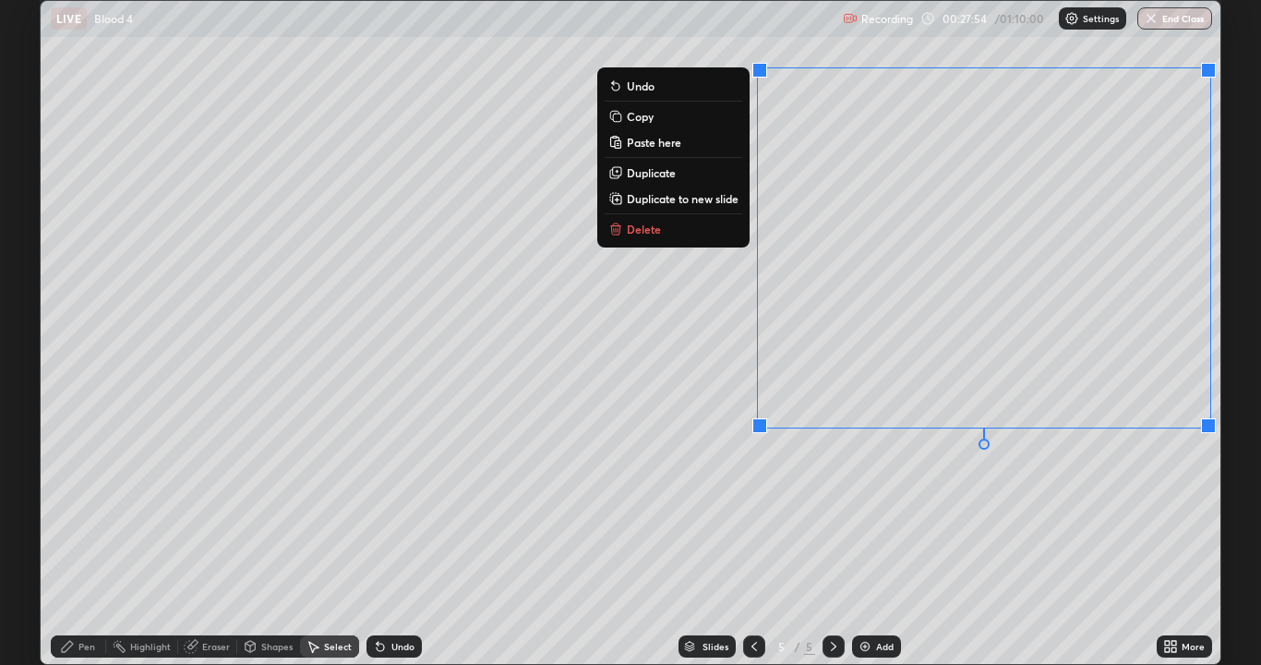
click at [729, 508] on div "0 ° Undo Copy Paste here Duplicate Duplicate to new slide Delete" at bounding box center [631, 332] width 1180 height 663
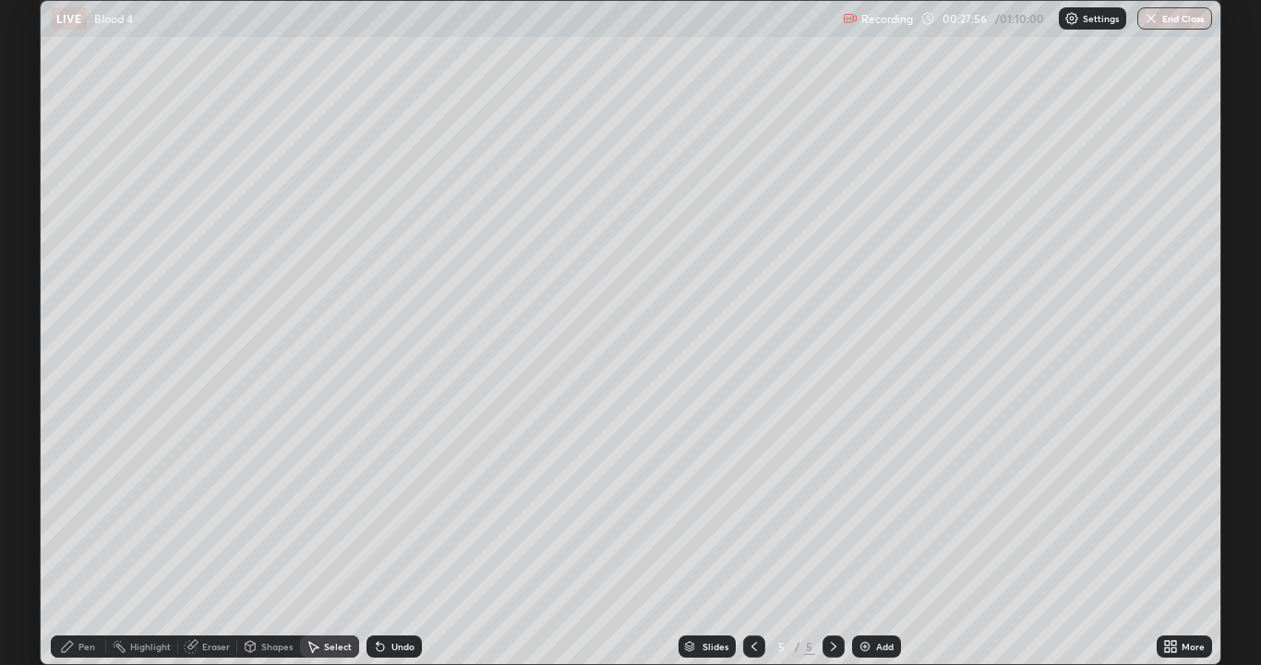
click at [87, 539] on div "Pen" at bounding box center [86, 646] width 17 height 9
click at [35, 147] on div at bounding box center [33, 147] width 11 height 11
click at [34, 480] on div at bounding box center [33, 480] width 11 height 11
click at [37, 323] on div at bounding box center [33, 324] width 11 height 11
click at [31, 150] on div at bounding box center [33, 147] width 11 height 11
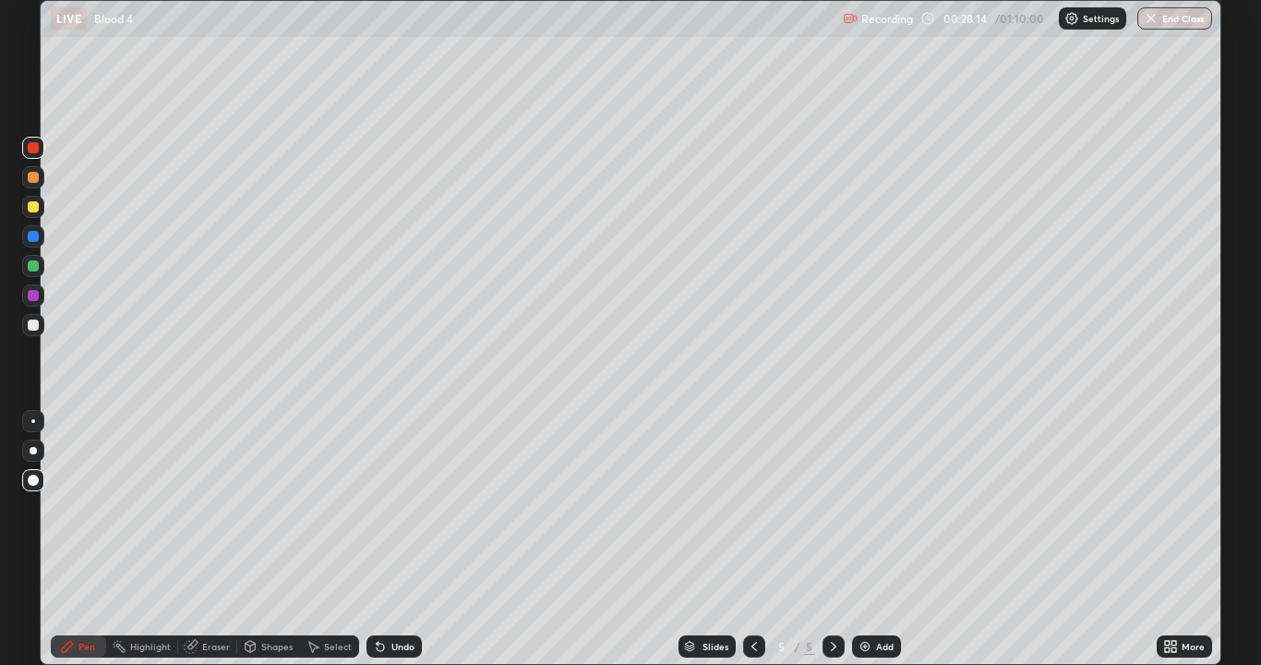
click at [33, 421] on div at bounding box center [33, 421] width 4 height 4
click at [42, 326] on div at bounding box center [33, 325] width 22 height 22
click at [393, 539] on div "Undo" at bounding box center [403, 646] width 23 height 9
click at [392, 539] on div "Undo" at bounding box center [403, 646] width 23 height 9
click at [394, 539] on div "Undo" at bounding box center [403, 646] width 23 height 9
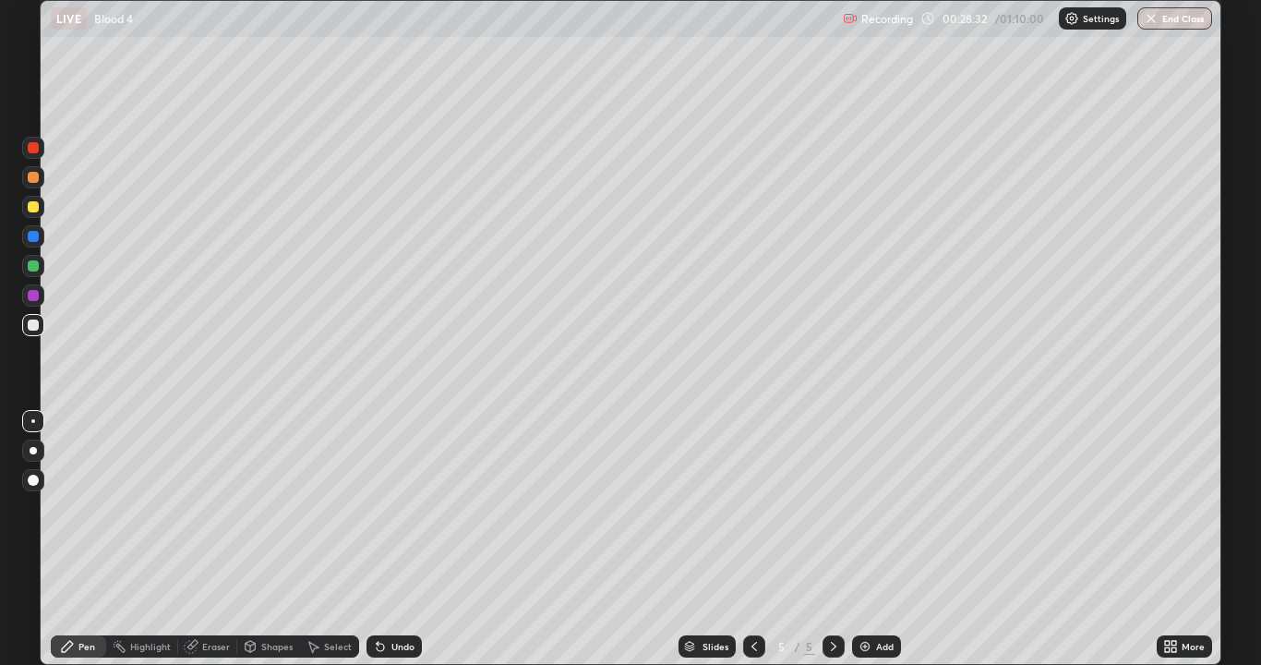
click at [398, 539] on div "Undo" at bounding box center [403, 646] width 23 height 9
click at [403, 539] on div "Undo" at bounding box center [403, 646] width 23 height 9
click at [405, 539] on div "Undo" at bounding box center [403, 646] width 23 height 9
click at [210, 539] on div "Eraser" at bounding box center [216, 646] width 28 height 9
click at [333, 539] on div "Select" at bounding box center [338, 646] width 28 height 9
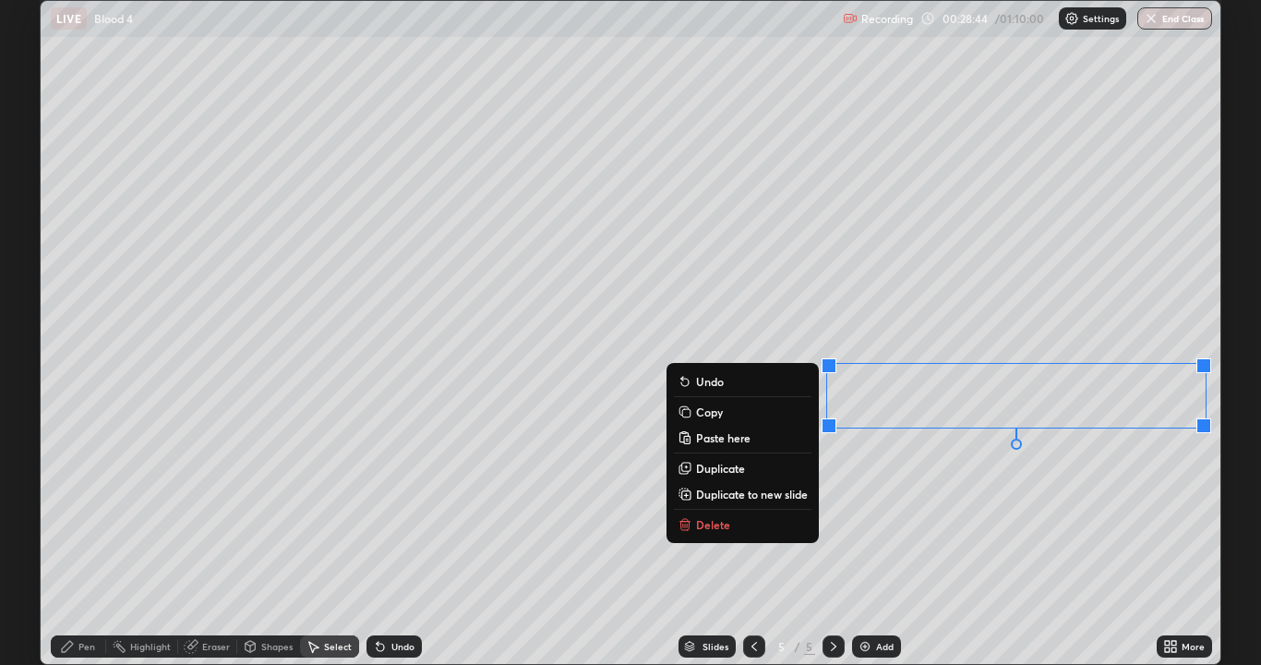
click at [721, 414] on button "Copy" at bounding box center [743, 412] width 138 height 22
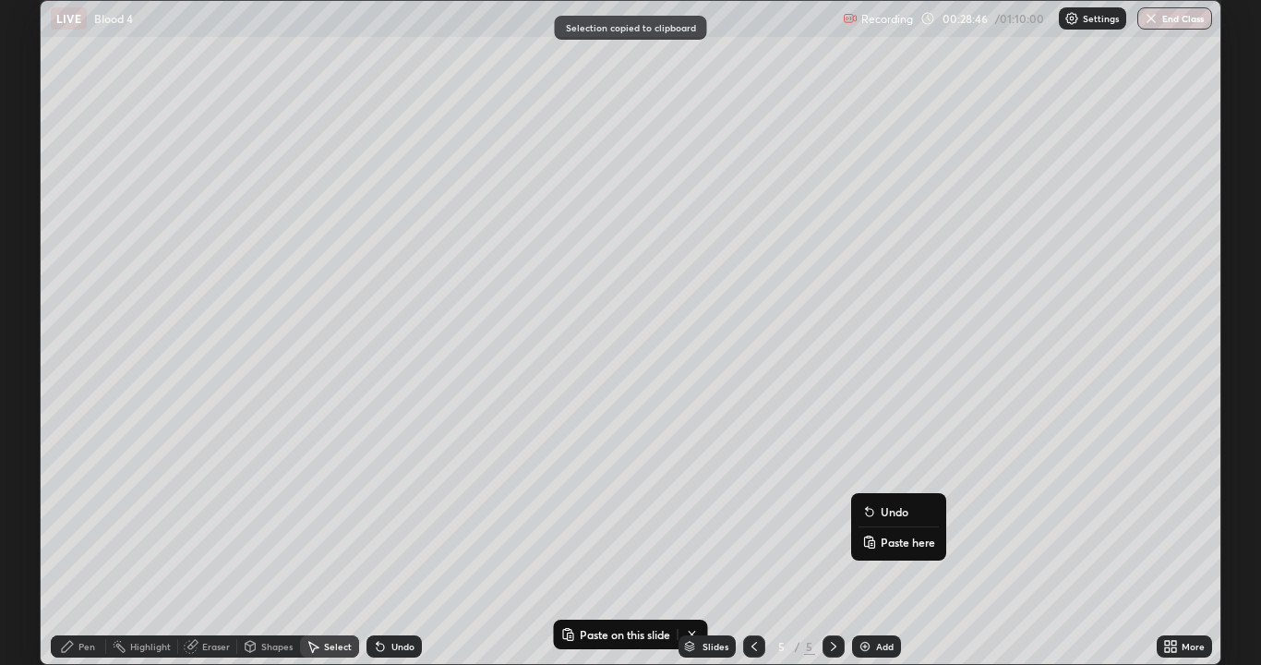
click at [897, 539] on p "Paste here" at bounding box center [908, 542] width 54 height 15
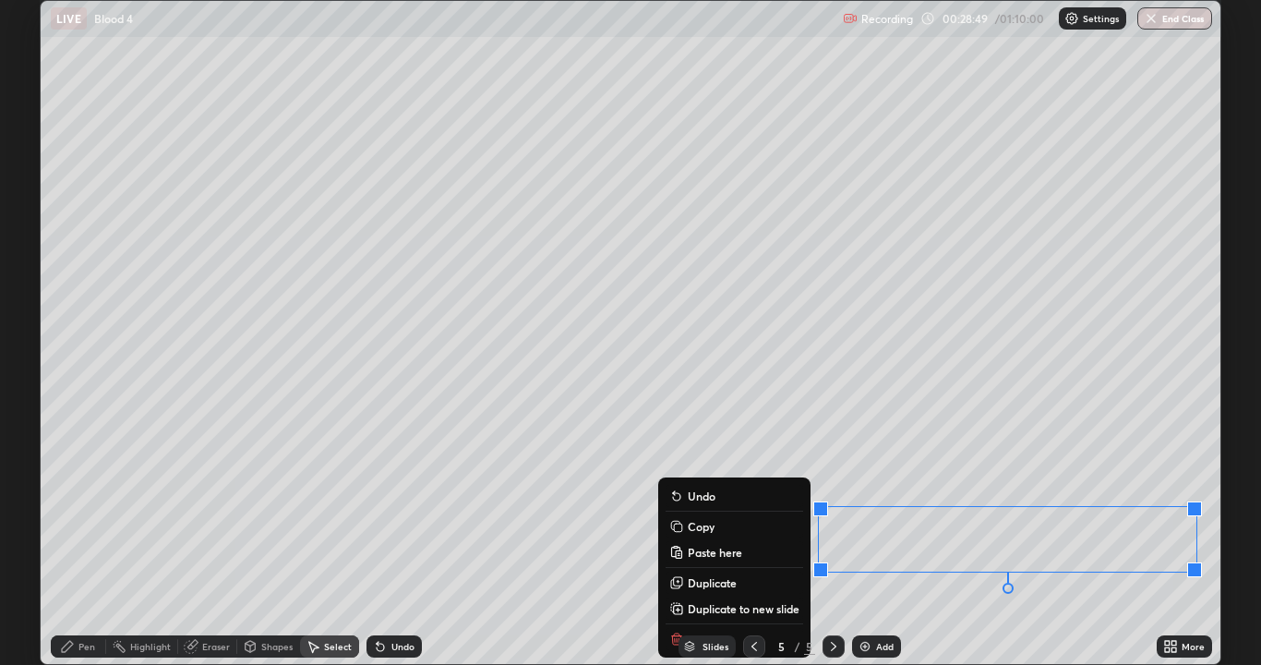
click at [571, 526] on div "0 ° Undo Copy Paste here Duplicate Duplicate to new slide Delete" at bounding box center [631, 332] width 1180 height 663
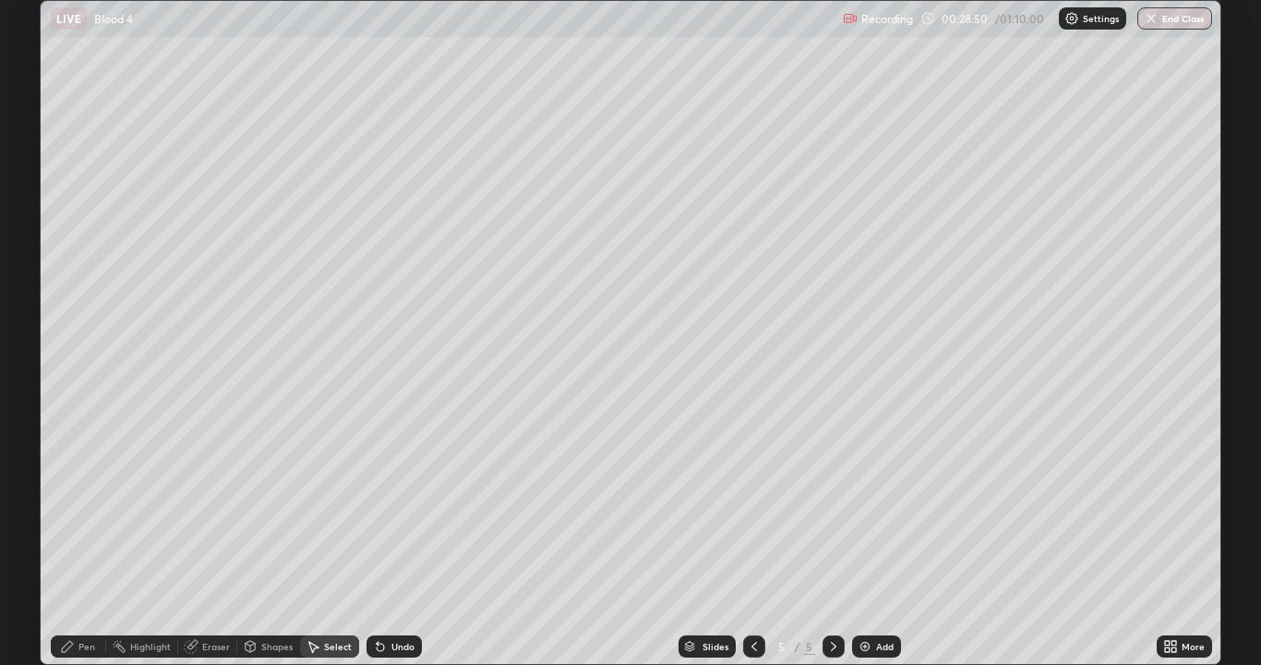
click at [96, 539] on div "Pen" at bounding box center [78, 646] width 55 height 22
click at [42, 293] on div at bounding box center [33, 295] width 22 height 22
click at [33, 481] on div at bounding box center [33, 480] width 11 height 11
click at [33, 421] on div at bounding box center [33, 421] width 4 height 4
click at [31, 207] on div at bounding box center [33, 206] width 11 height 11
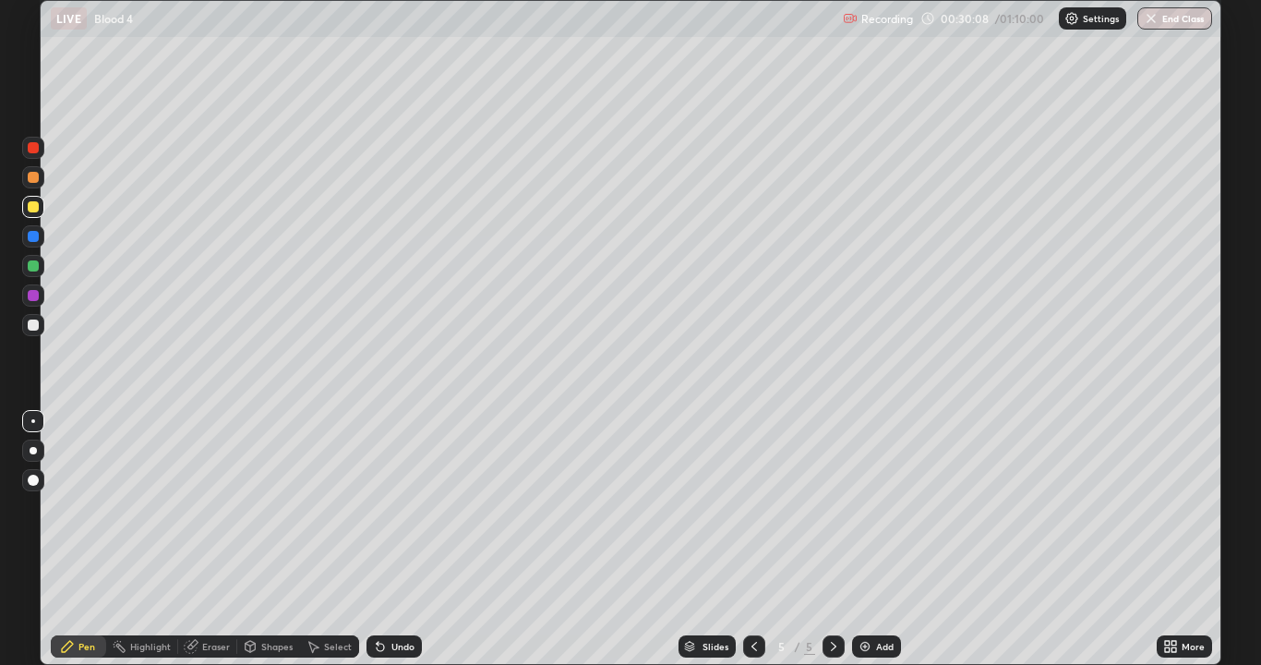
click at [31, 295] on div at bounding box center [33, 295] width 11 height 11
click at [36, 237] on div at bounding box center [33, 236] width 11 height 11
click at [38, 476] on div at bounding box center [33, 480] width 22 height 22
click at [33, 421] on div at bounding box center [33, 421] width 4 height 4
click at [33, 208] on div at bounding box center [33, 206] width 11 height 11
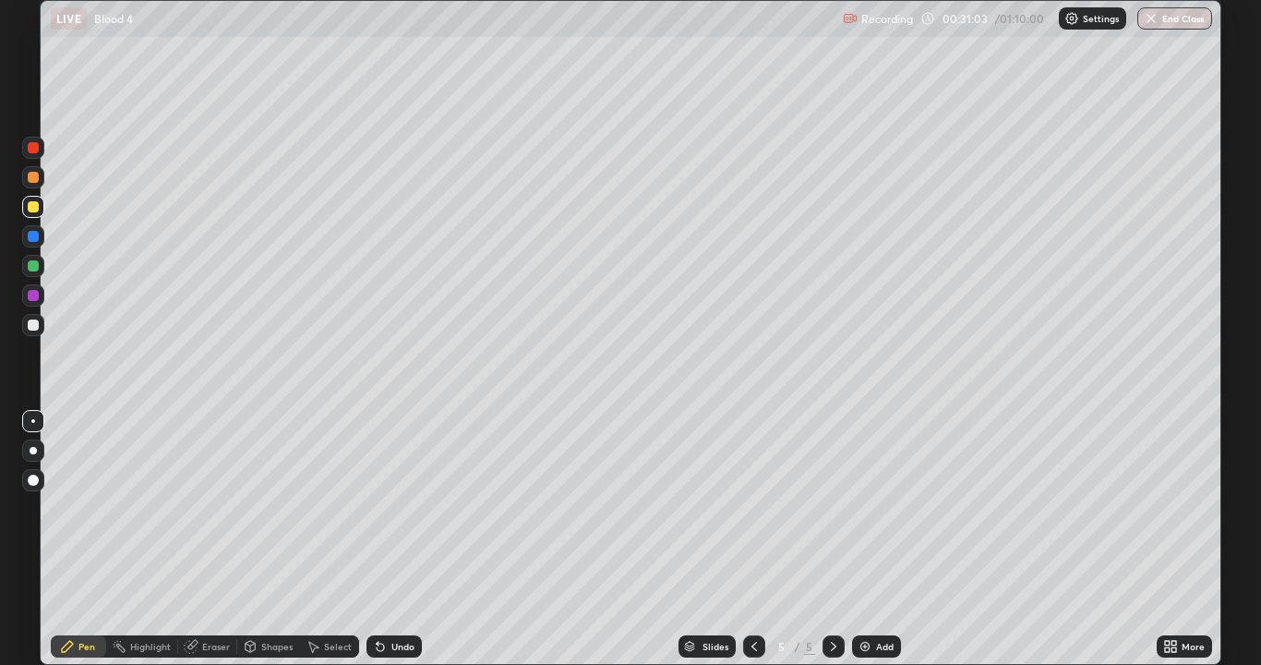
click at [33, 323] on div at bounding box center [33, 324] width 11 height 11
click at [36, 265] on div at bounding box center [33, 265] width 11 height 11
click at [394, 539] on div "Undo" at bounding box center [394, 646] width 55 height 22
click at [36, 208] on div at bounding box center [33, 206] width 11 height 11
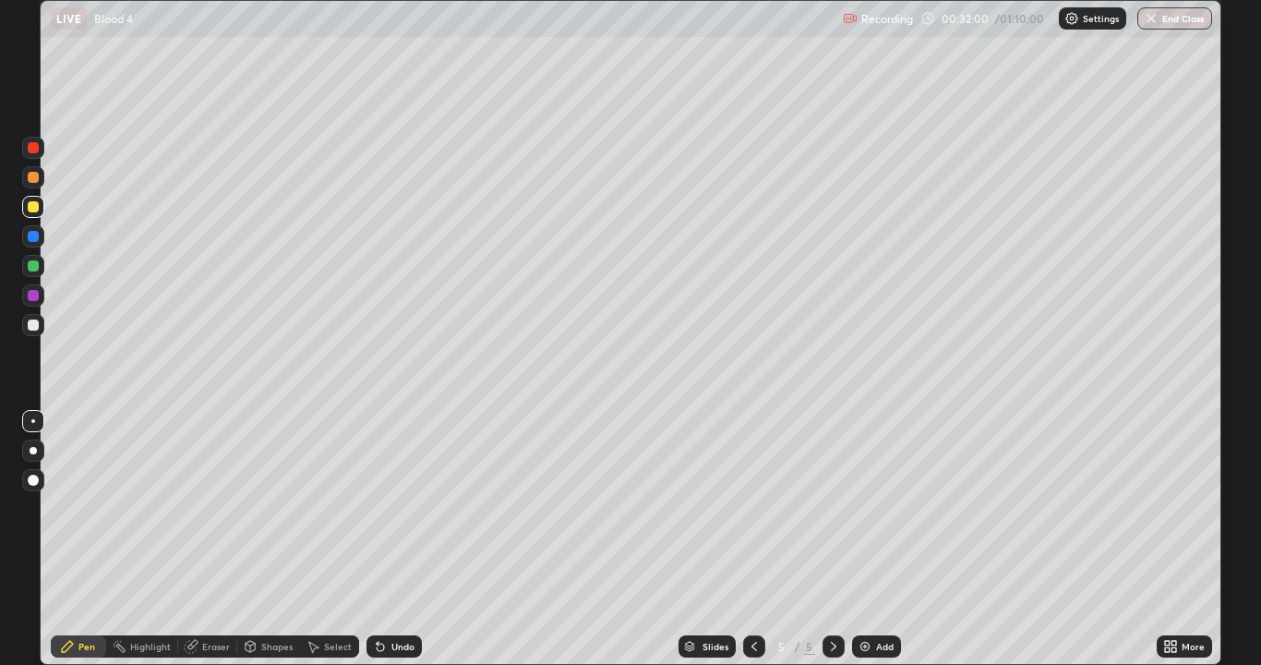
click at [31, 209] on div at bounding box center [33, 206] width 11 height 11
click at [33, 180] on div at bounding box center [33, 177] width 11 height 11
click at [35, 480] on div at bounding box center [33, 480] width 11 height 11
click at [37, 412] on div at bounding box center [33, 421] width 22 height 22
click at [33, 323] on div at bounding box center [33, 324] width 11 height 11
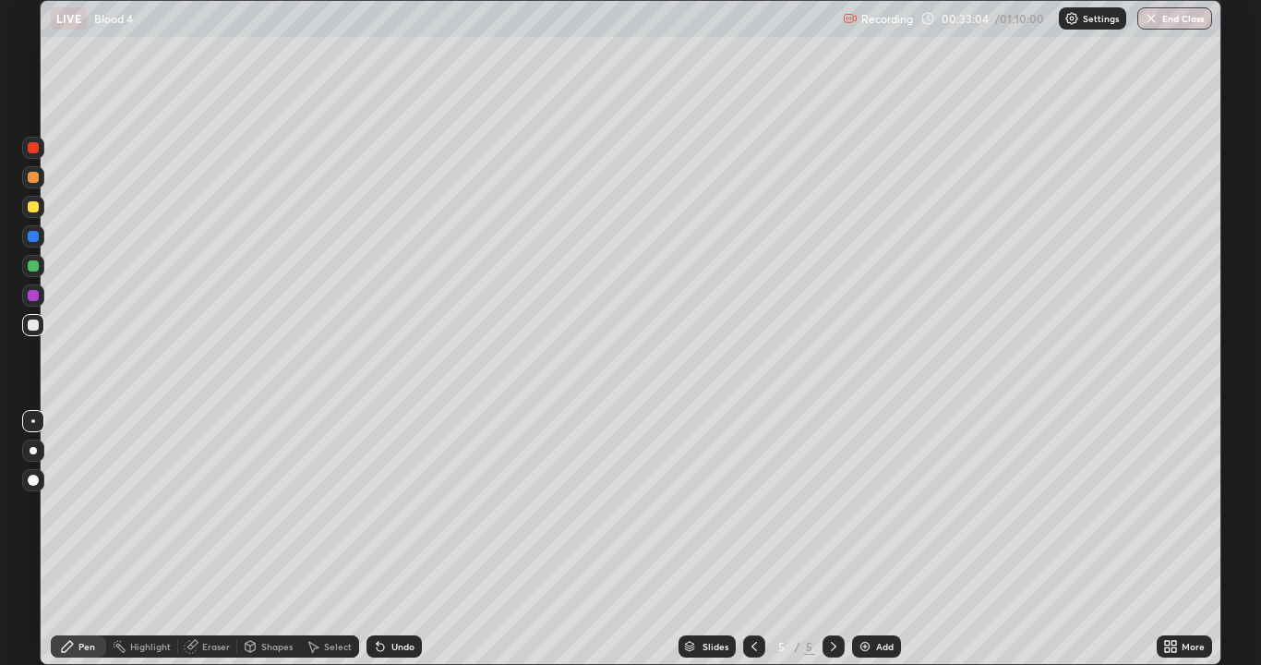
click at [331, 539] on div "Select" at bounding box center [338, 646] width 28 height 9
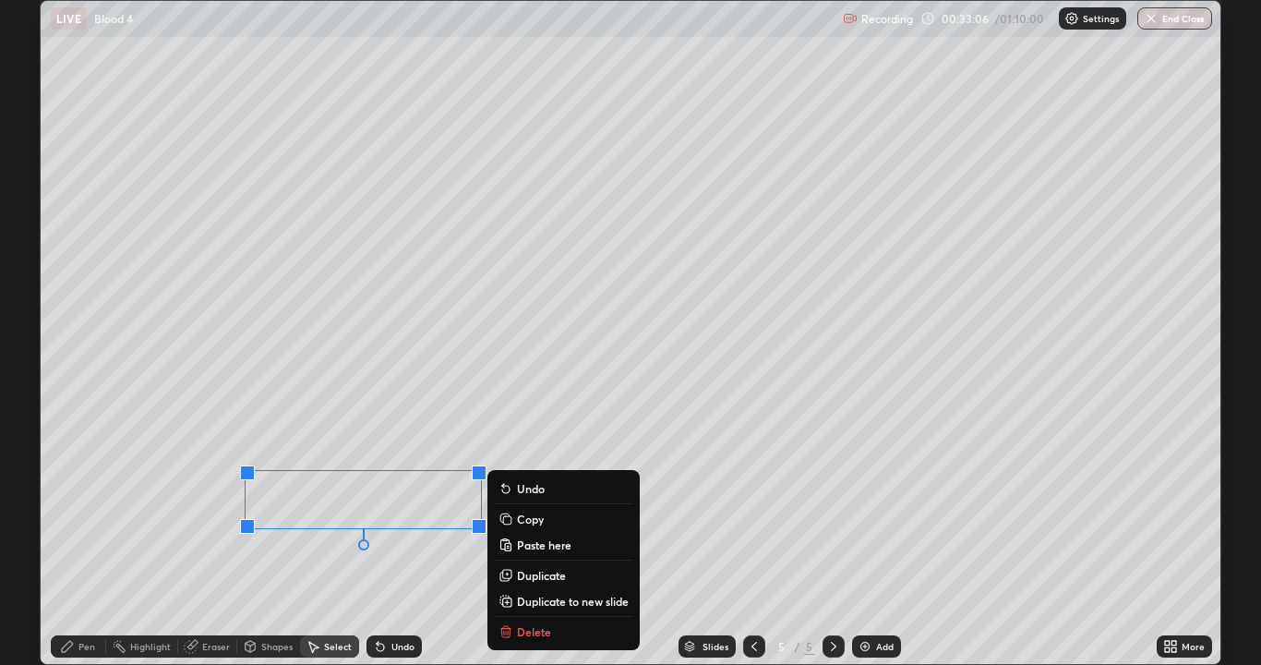
click at [313, 539] on div "0 ° Undo Copy Paste here Duplicate Duplicate to new slide Delete" at bounding box center [631, 332] width 1180 height 663
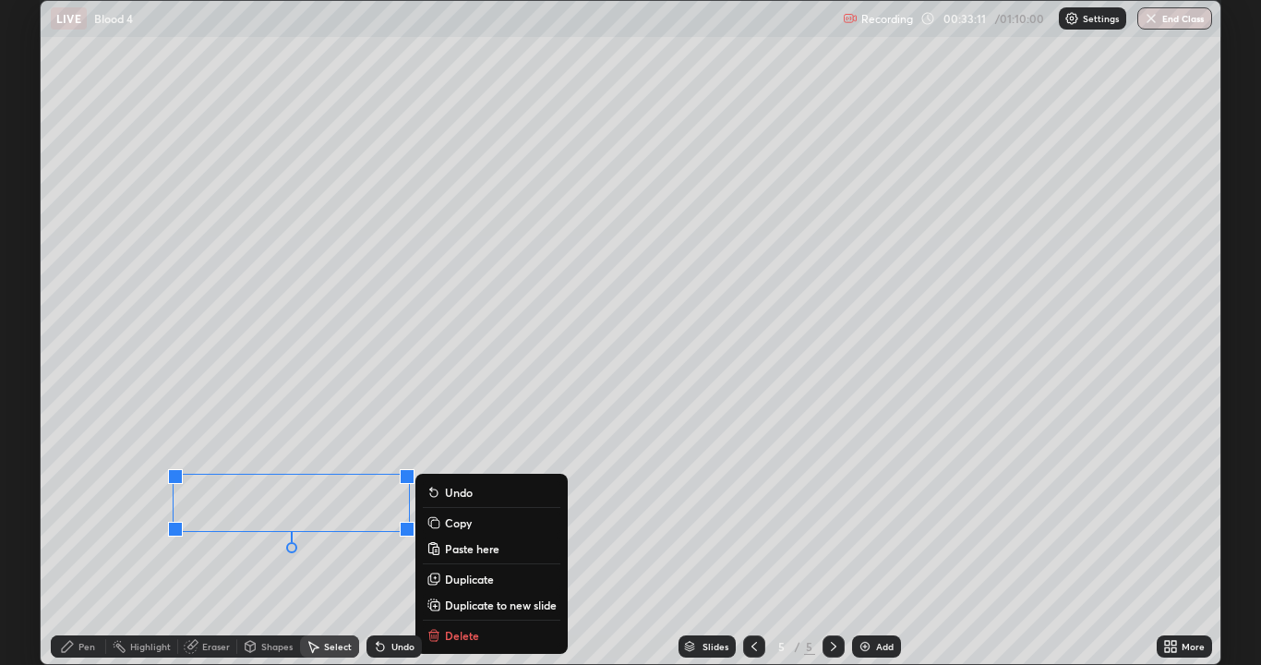
click at [182, 539] on div "0 ° Undo Copy Paste here Duplicate Duplicate to new slide Delete" at bounding box center [631, 332] width 1180 height 663
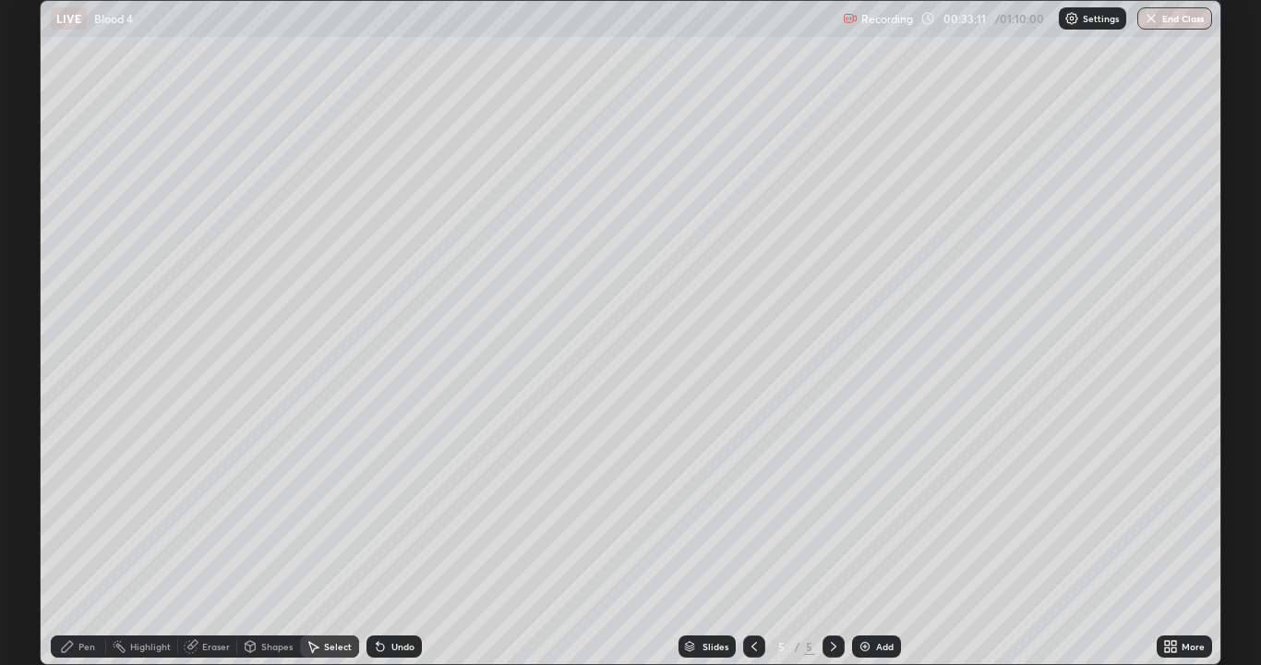
click at [194, 539] on icon at bounding box center [192, 644] width 10 height 9
click at [81, 539] on div "Pen" at bounding box center [86, 646] width 17 height 9
click at [403, 539] on div "Undo" at bounding box center [403, 646] width 23 height 9
click at [407, 539] on div "Undo" at bounding box center [394, 646] width 55 height 22
click at [404, 539] on div "Undo" at bounding box center [403, 646] width 23 height 9
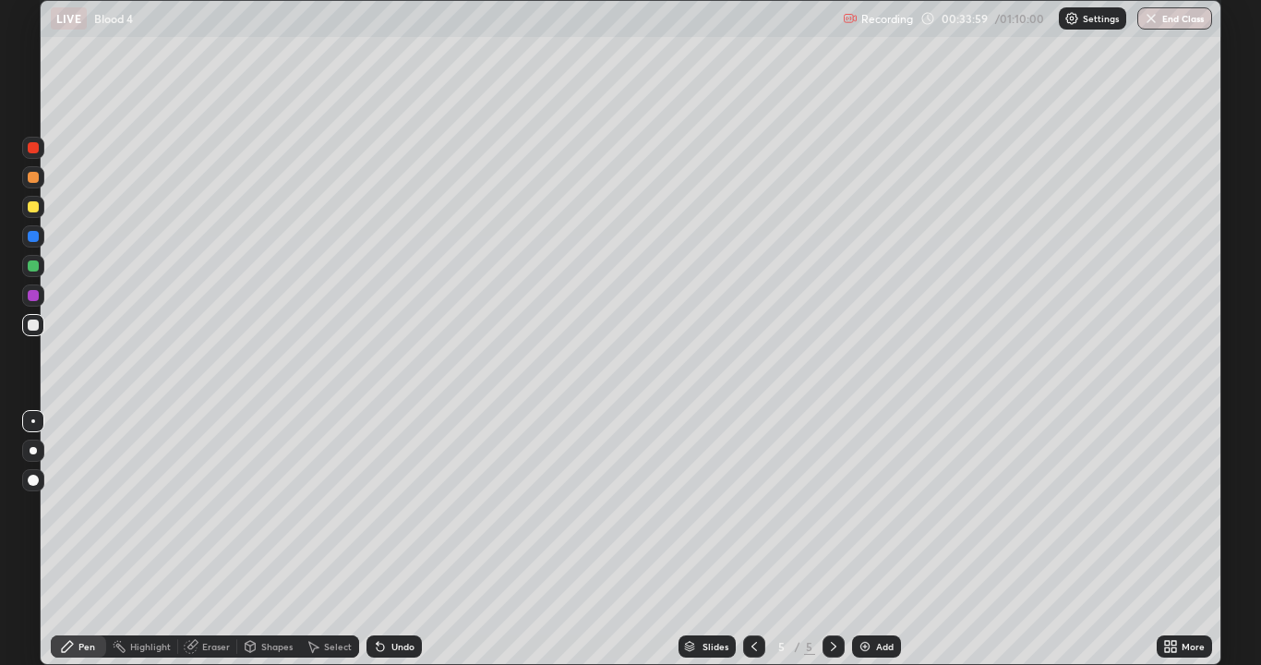
click at [34, 240] on div at bounding box center [33, 236] width 11 height 11
click at [32, 480] on div at bounding box center [33, 480] width 11 height 11
click at [33, 295] on div at bounding box center [33, 295] width 11 height 11
click at [33, 421] on div at bounding box center [33, 421] width 4 height 4
click at [26, 175] on div at bounding box center [33, 177] width 22 height 22
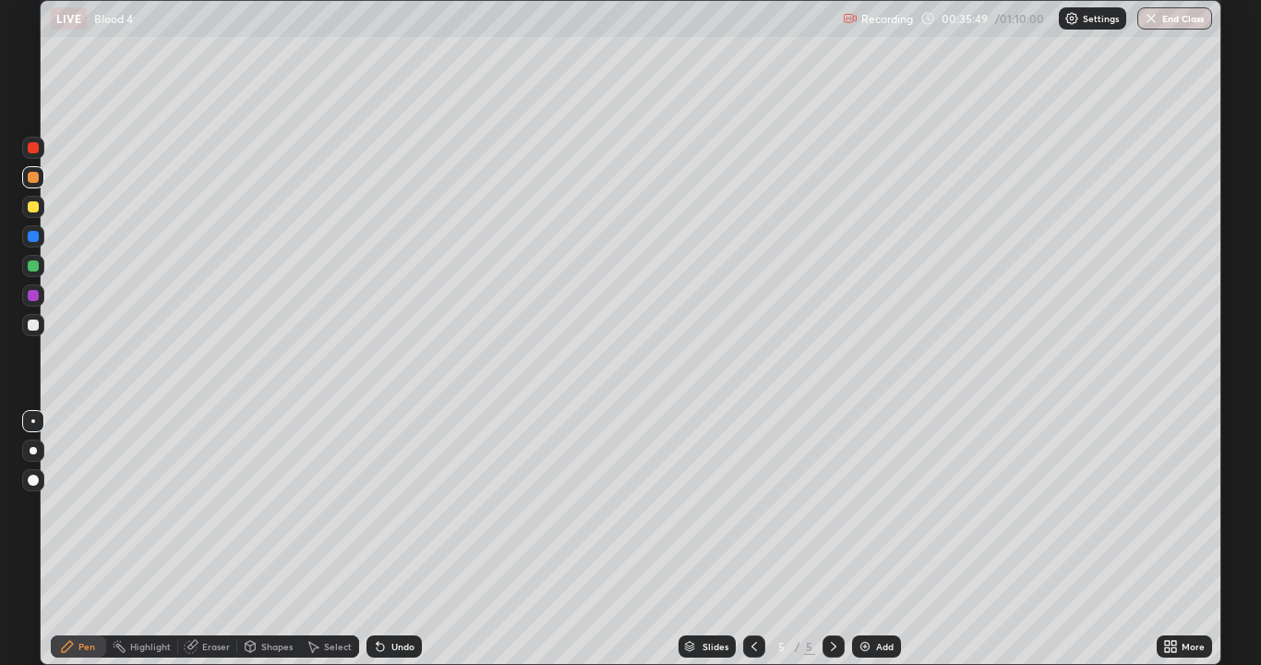
click at [405, 539] on div "Undo" at bounding box center [403, 646] width 23 height 9
click at [1167, 539] on icon at bounding box center [1167, 643] width 5 height 5
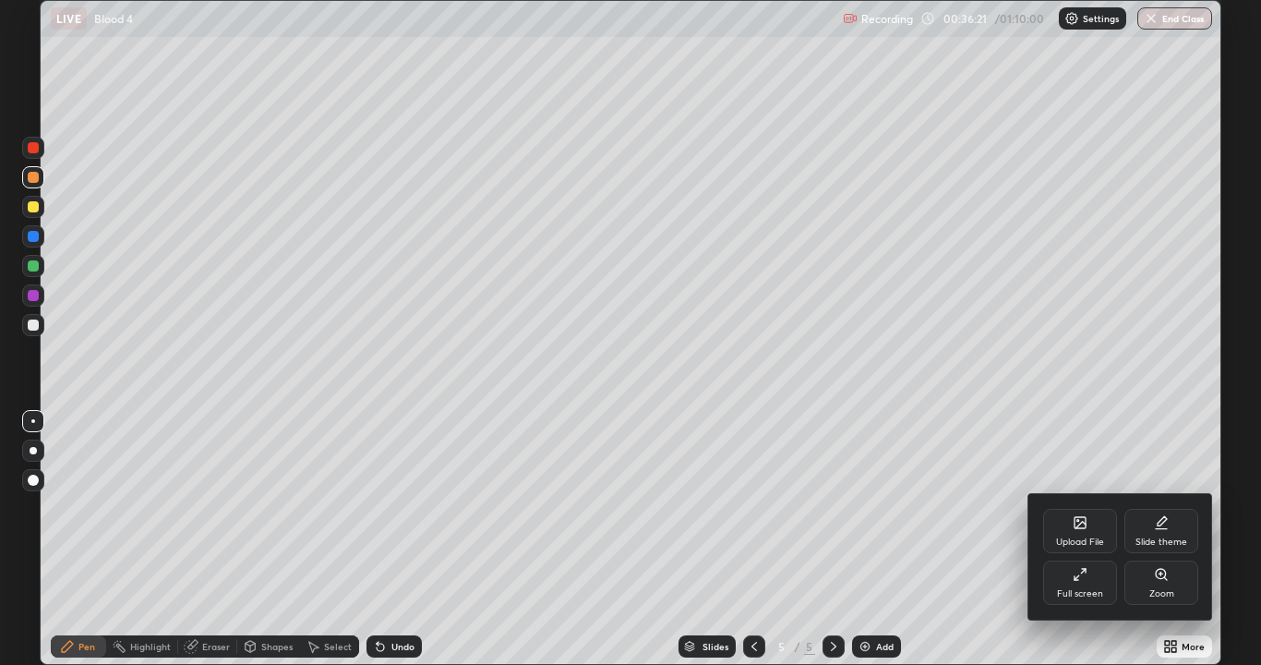
click at [1074, 539] on icon at bounding box center [1080, 574] width 15 height 15
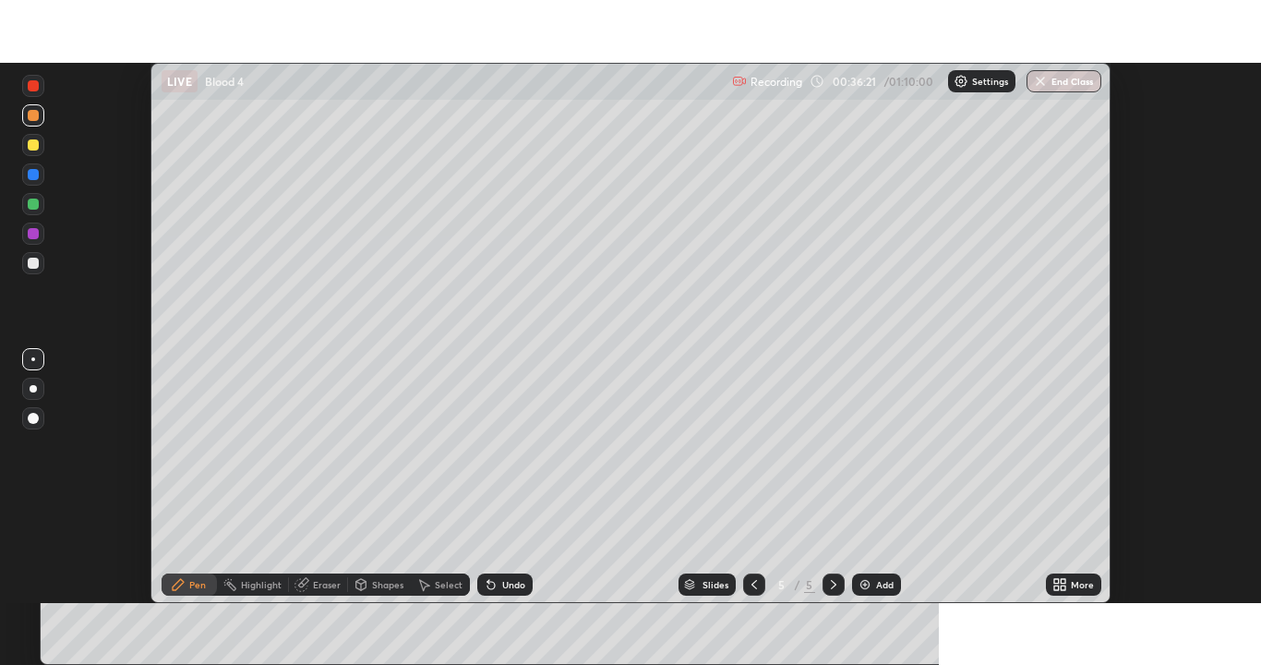
scroll to position [91796, 91075]
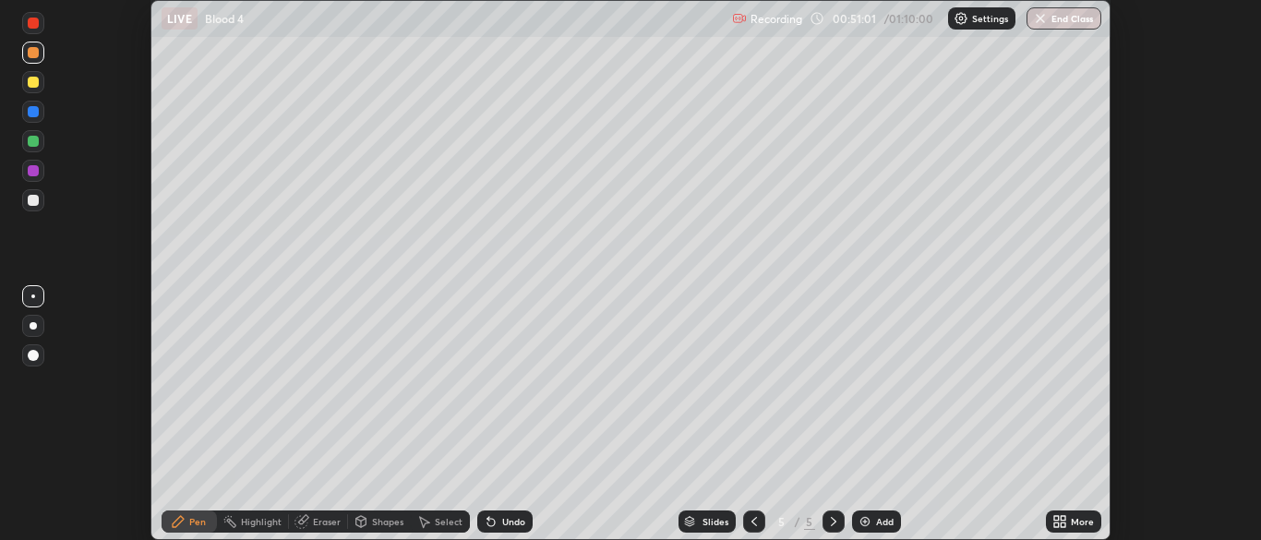
click at [1054, 516] on icon at bounding box center [1056, 518] width 5 height 5
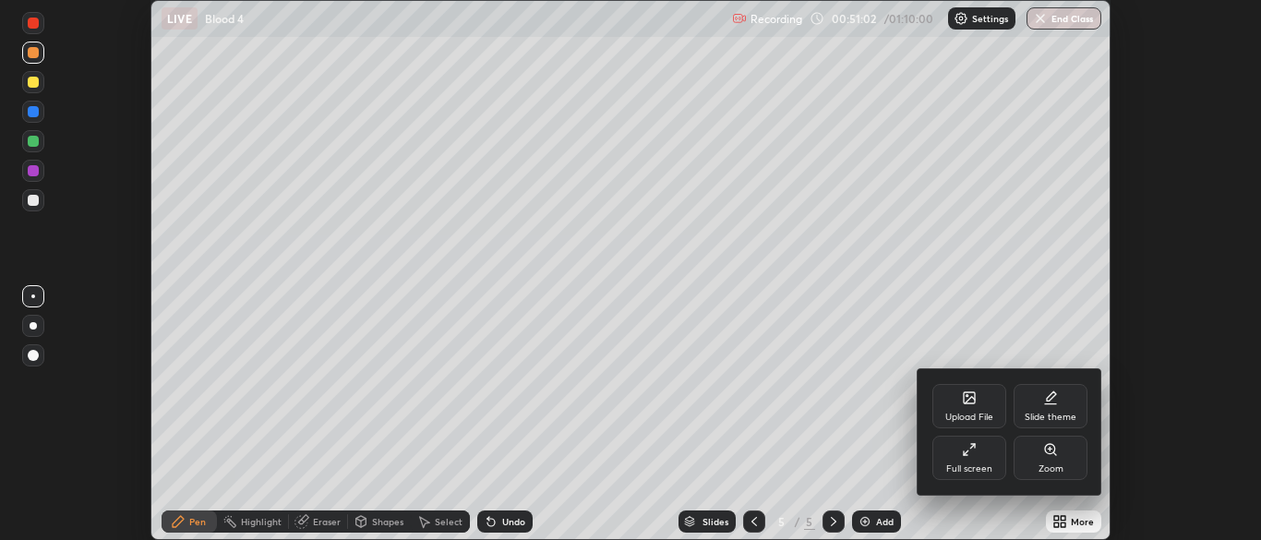
click at [965, 452] on icon at bounding box center [969, 449] width 15 height 15
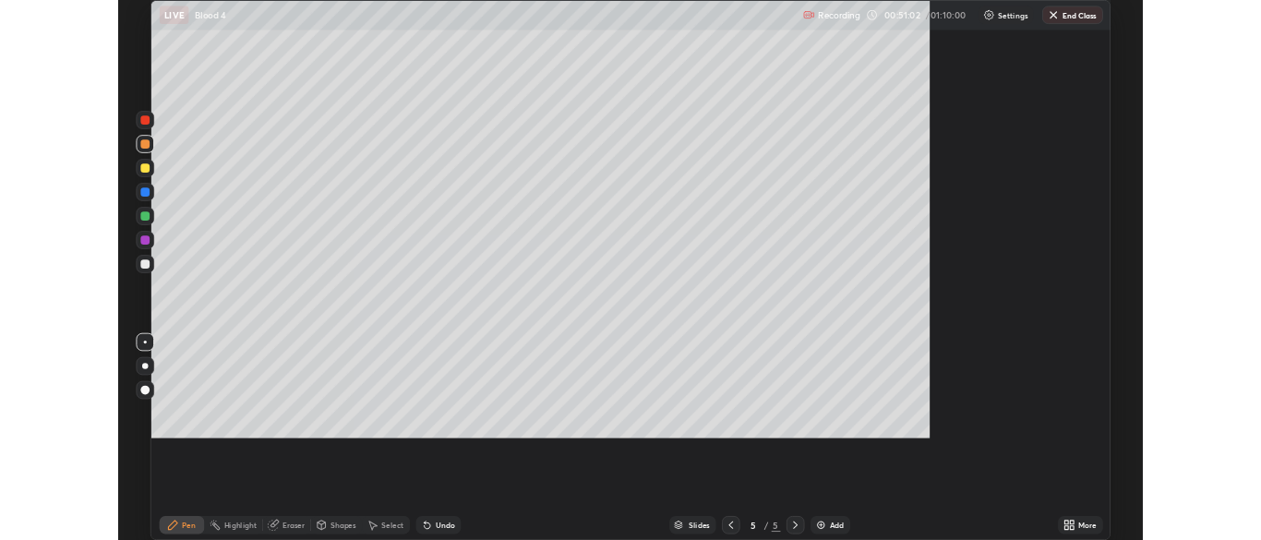
scroll to position [665, 1261]
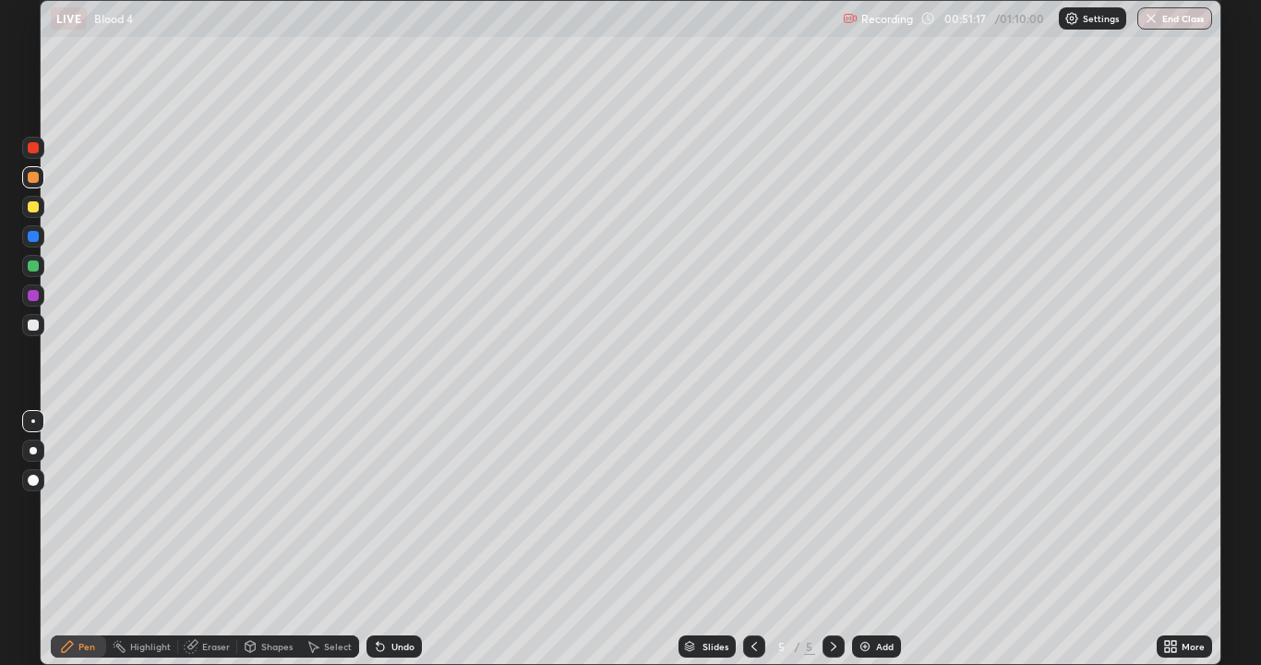
click at [874, 539] on div "Add" at bounding box center [876, 646] width 49 height 22
click at [1166, 539] on icon at bounding box center [1167, 643] width 5 height 5
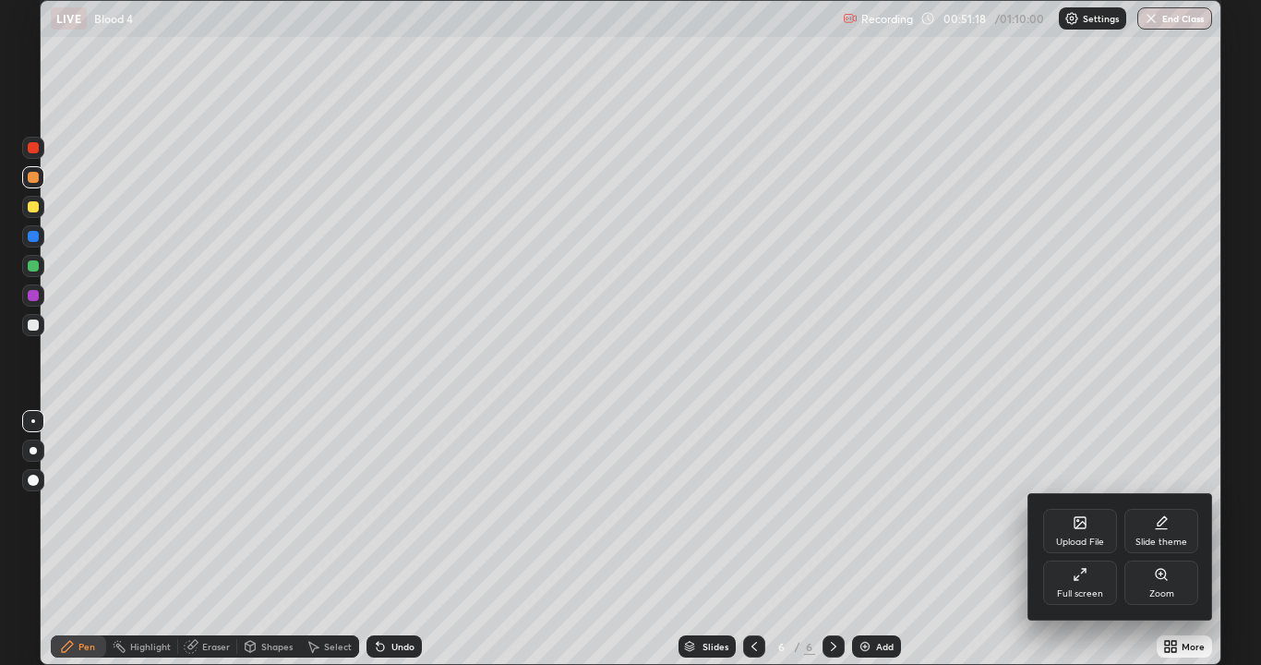
click at [1082, 539] on icon at bounding box center [1080, 574] width 15 height 15
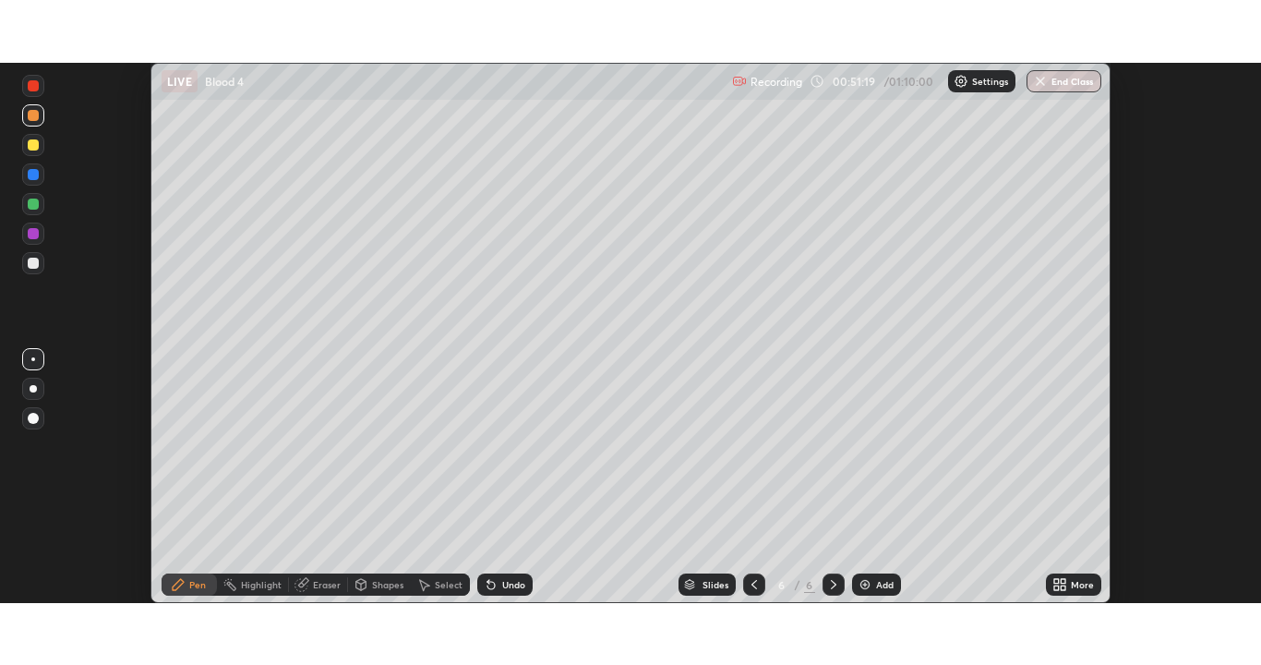
scroll to position [91796, 91075]
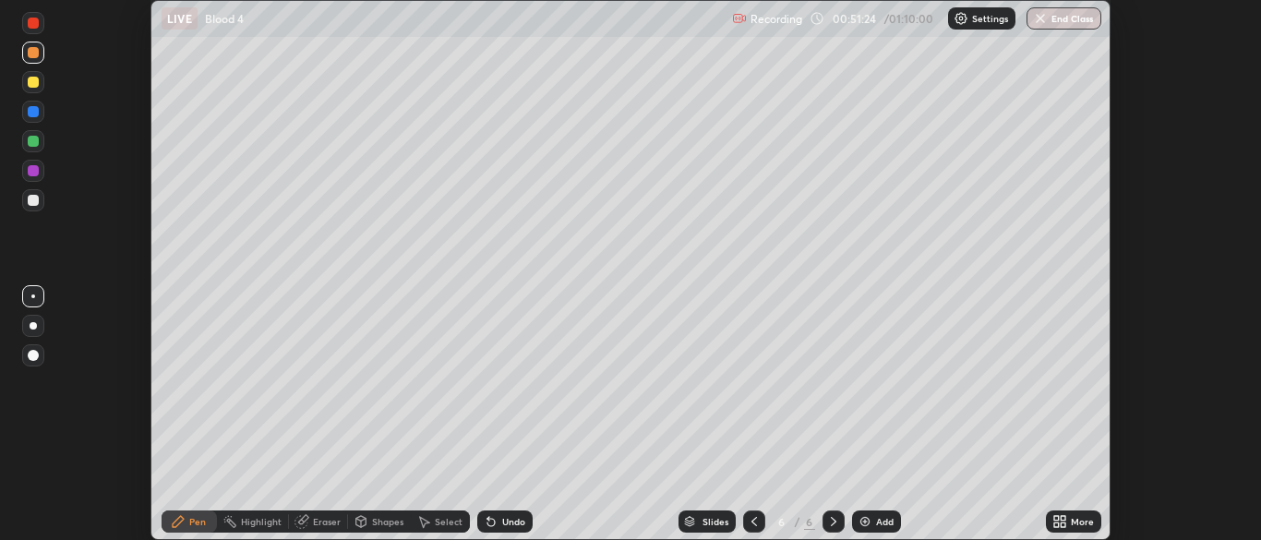
click at [1055, 518] on icon at bounding box center [1056, 518] width 5 height 5
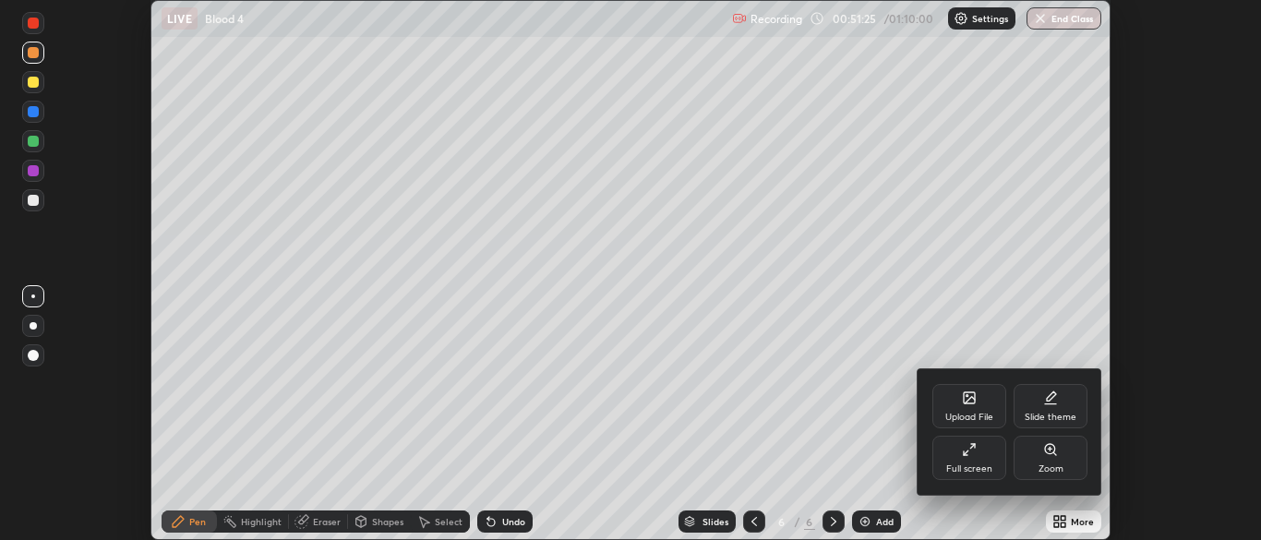
click at [973, 462] on div "Full screen" at bounding box center [970, 458] width 74 height 44
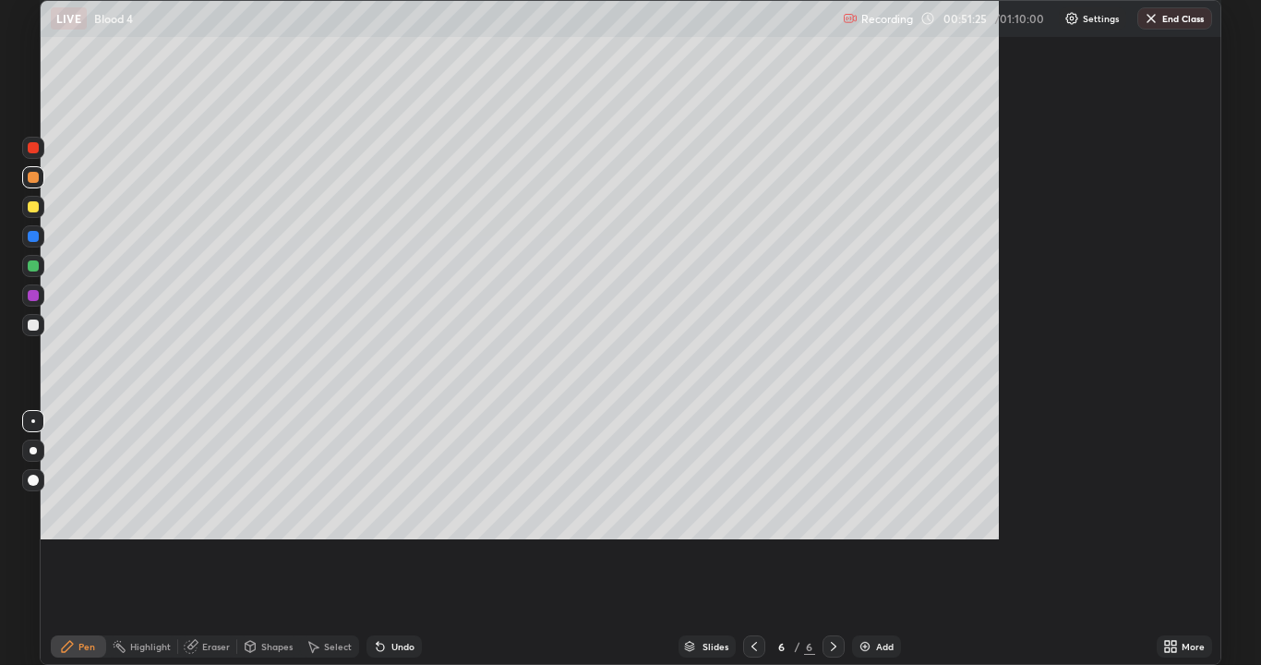
scroll to position [665, 1261]
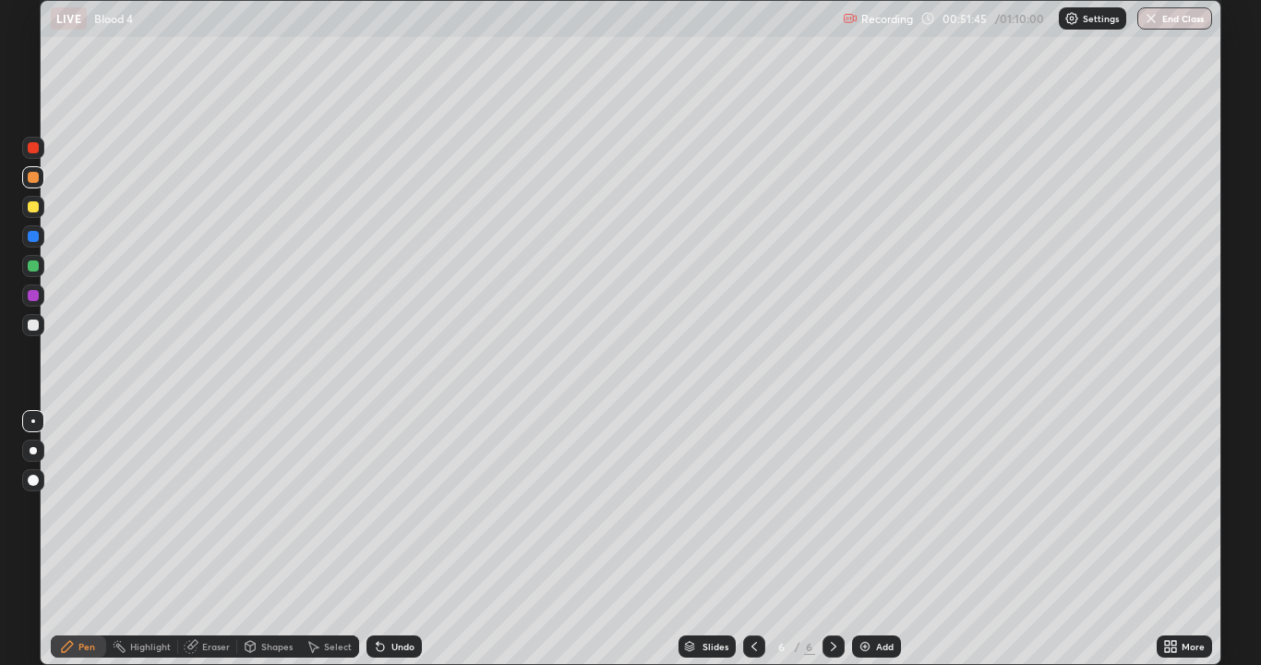
click at [37, 329] on div at bounding box center [33, 324] width 11 height 11
click at [395, 539] on div "Undo" at bounding box center [394, 646] width 55 height 22
click at [211, 539] on div "Eraser" at bounding box center [216, 646] width 28 height 9
click at [72, 539] on icon at bounding box center [67, 646] width 11 height 11
click at [36, 268] on div at bounding box center [33, 265] width 11 height 11
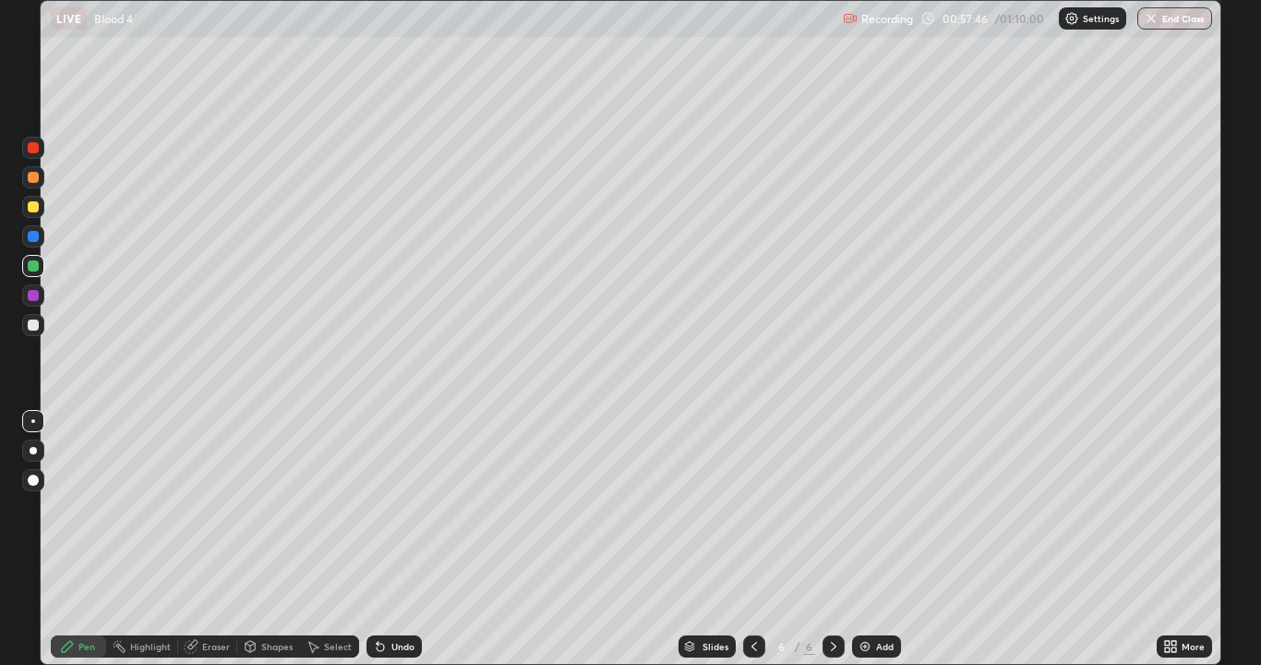
click at [880, 539] on div "Add" at bounding box center [885, 646] width 18 height 9
click at [40, 187] on div at bounding box center [33, 177] width 22 height 22
click at [31, 180] on div at bounding box center [33, 177] width 11 height 11
click at [29, 241] on div at bounding box center [33, 236] width 11 height 11
click at [38, 264] on div at bounding box center [33, 265] width 11 height 11
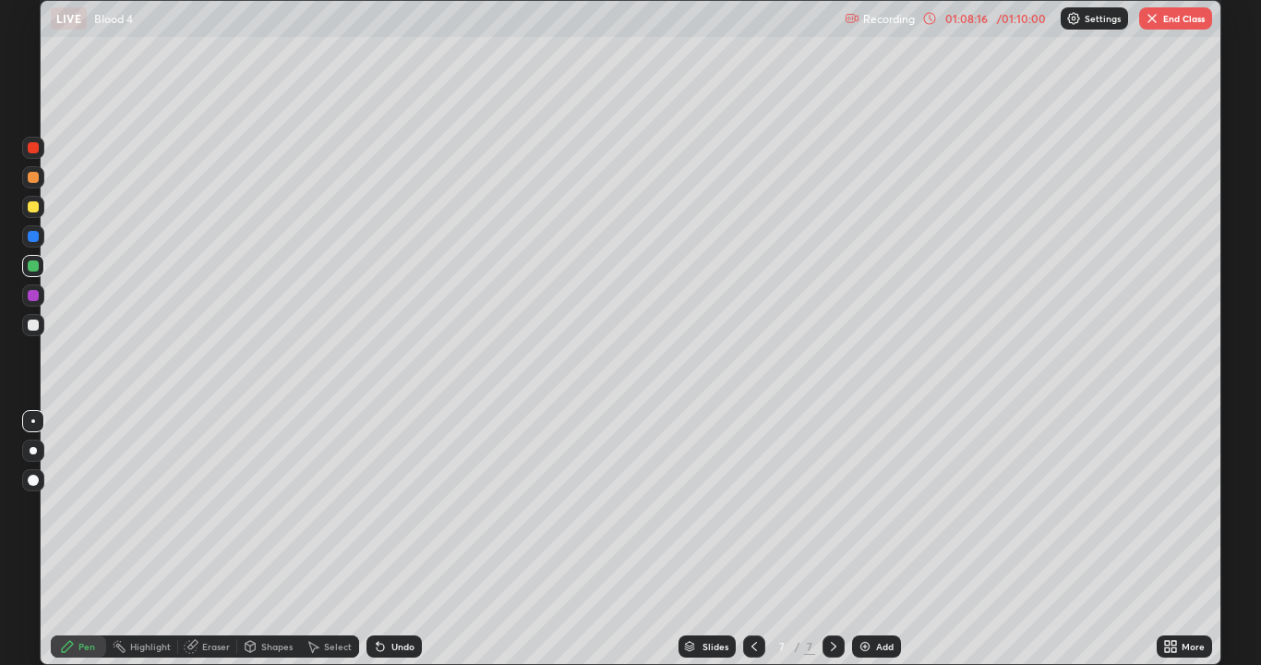
click at [752, 539] on icon at bounding box center [754, 646] width 15 height 15
click at [753, 539] on icon at bounding box center [754, 646] width 15 height 15
click at [750, 539] on icon at bounding box center [754, 646] width 15 height 15
click at [824, 539] on div at bounding box center [834, 646] width 22 height 22
click at [832, 539] on icon at bounding box center [833, 646] width 15 height 15
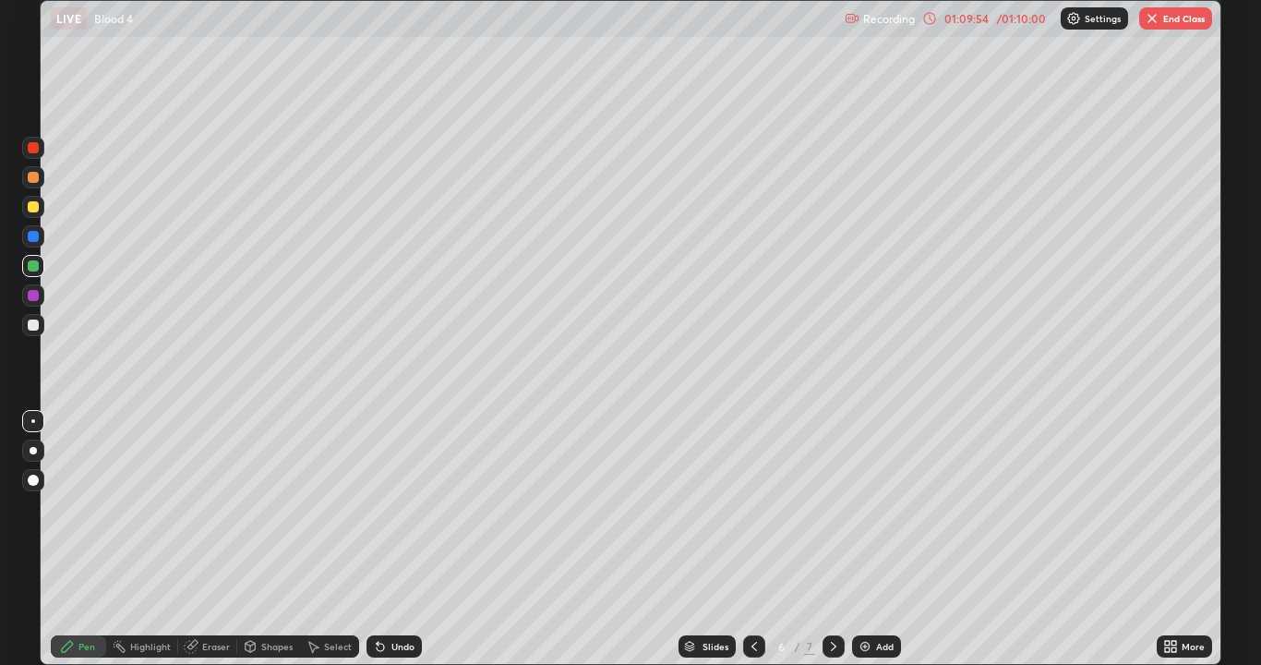
click at [1161, 19] on button "End Class" at bounding box center [1175, 18] width 73 height 22
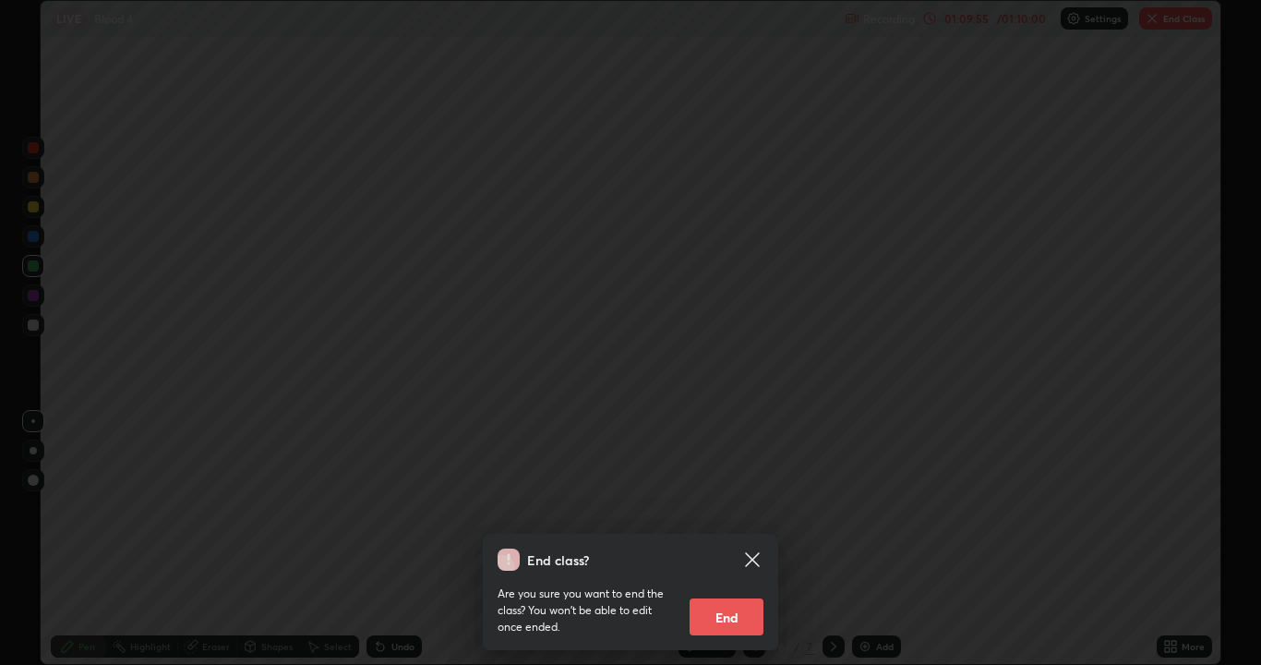
click at [733, 539] on button "End" at bounding box center [727, 616] width 74 height 37
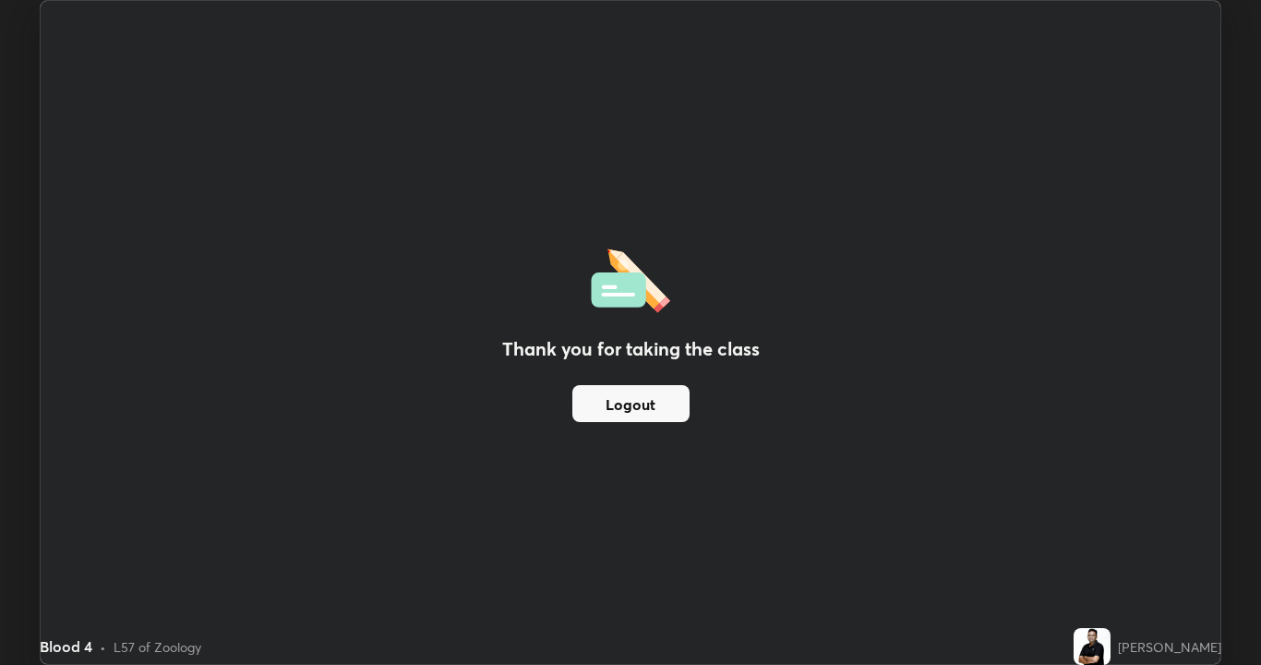
click at [653, 404] on button "Logout" at bounding box center [630, 403] width 117 height 37
click at [652, 400] on button "Logout" at bounding box center [630, 403] width 117 height 37
click at [653, 407] on button "Logout" at bounding box center [630, 403] width 117 height 37
click at [657, 405] on button "Logout" at bounding box center [630, 403] width 117 height 37
